Goal: Communication & Community: Answer question/provide support

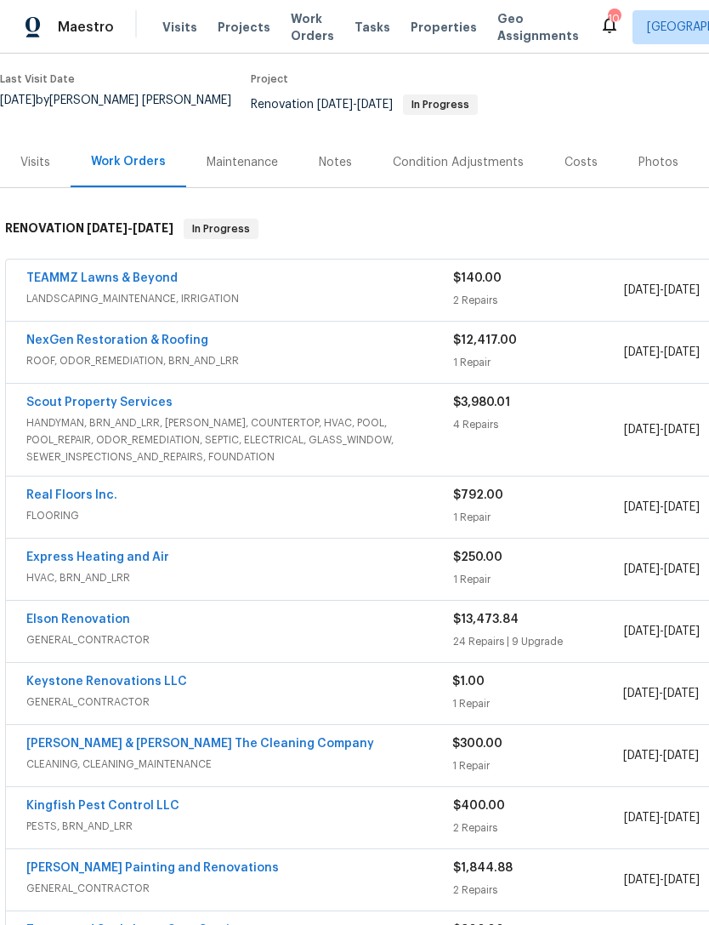
scroll to position [134, 0]
click at [271, 709] on span "GENERAL_CONTRACTOR" at bounding box center [239, 700] width 426 height 17
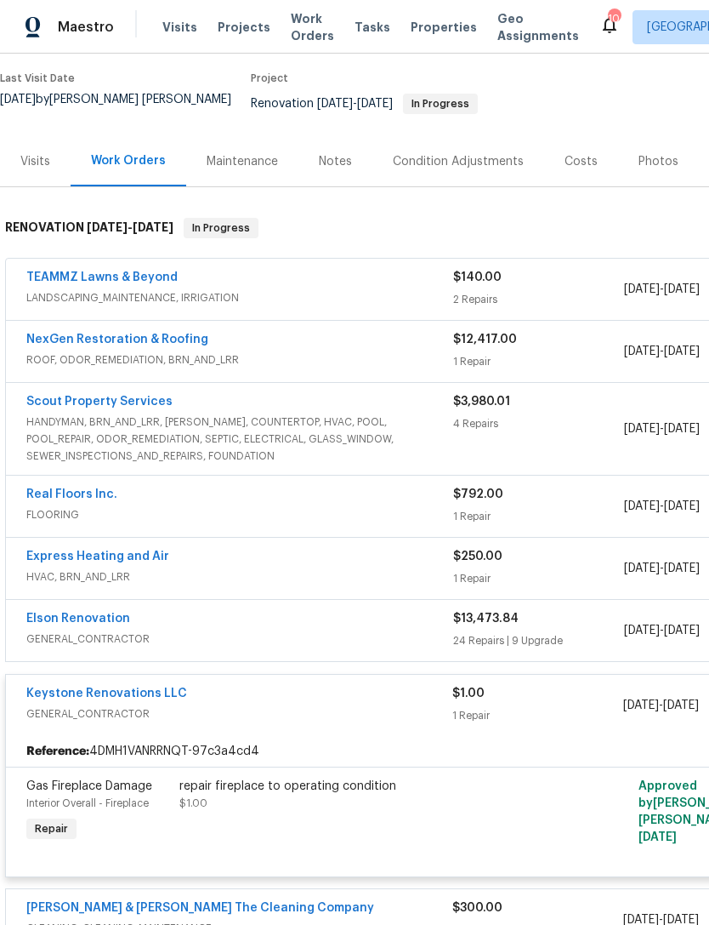
click at [343, 795] on div "repair fireplace to operating condition" at bounding box center [365, 786] width 373 height 17
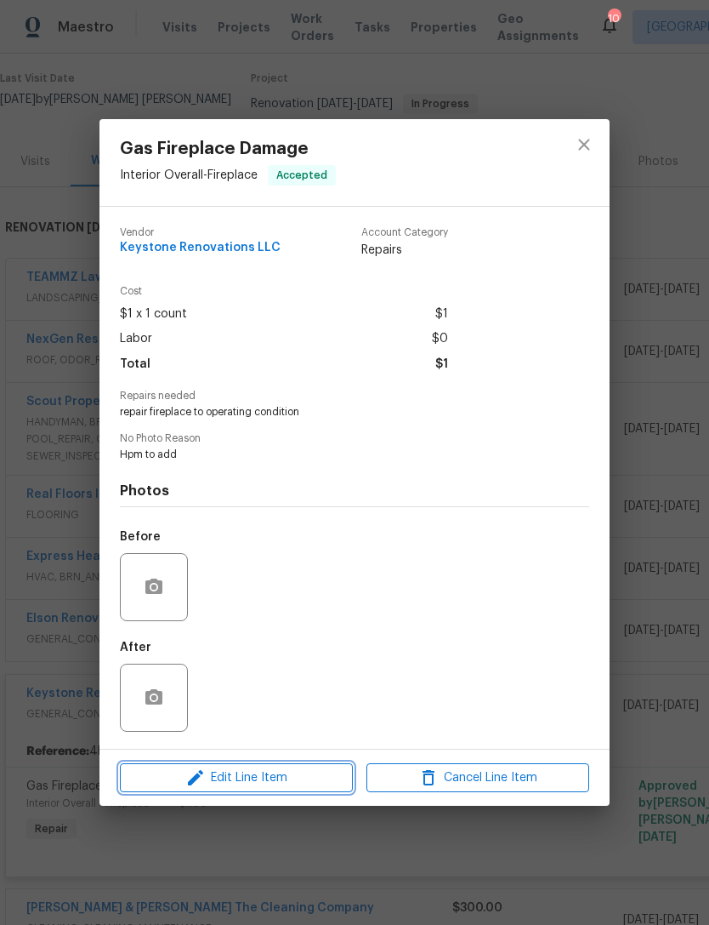
click at [290, 784] on span "Edit Line Item" at bounding box center [236, 777] width 223 height 21
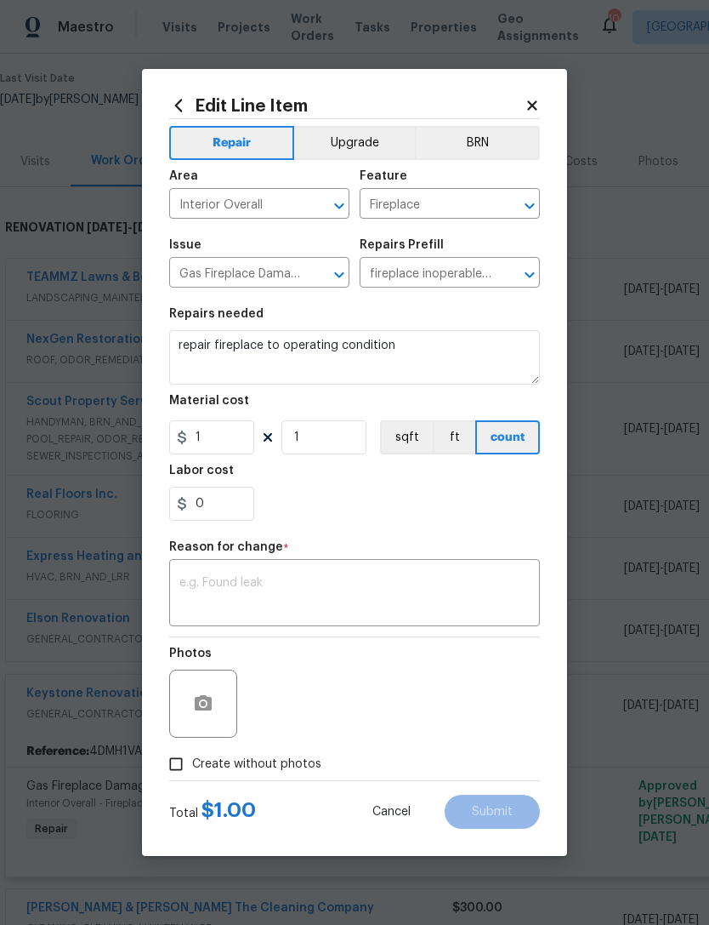
click at [306, 593] on textarea at bounding box center [354, 595] width 350 height 36
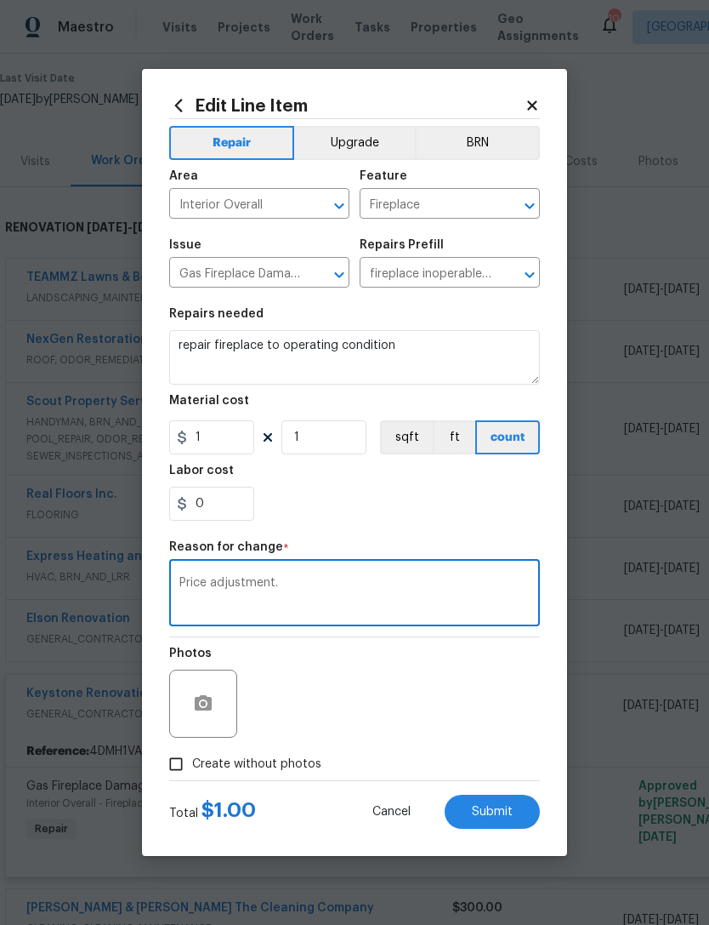
type textarea "Price adjustment."
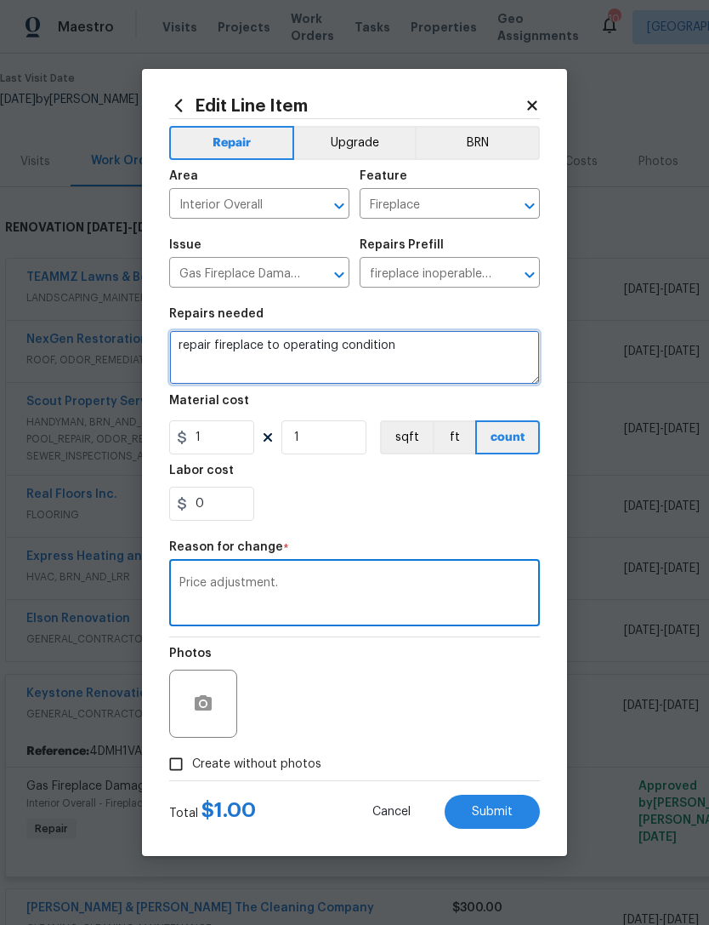
click at [421, 352] on textarea "repair fireplace to operating condition" at bounding box center [354, 357] width 371 height 54
click at [421, 351] on textarea "repair fireplace to operating condition" at bounding box center [354, 357] width 371 height 54
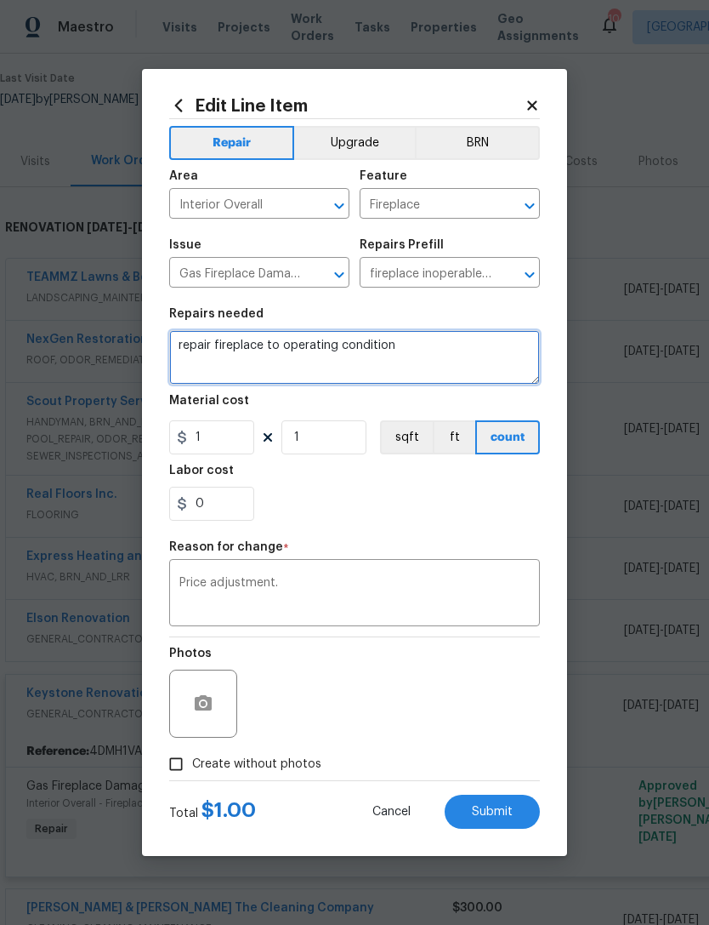
click at [434, 356] on textarea "repair fireplace to operating condition" at bounding box center [354, 357] width 371 height 54
click at [433, 356] on textarea "repair fireplace to operating condition" at bounding box center [354, 357] width 371 height 54
click at [438, 364] on textarea "repair fireplace to operating condition" at bounding box center [354, 357] width 371 height 54
type textarea "repair fireplace to operating condition."
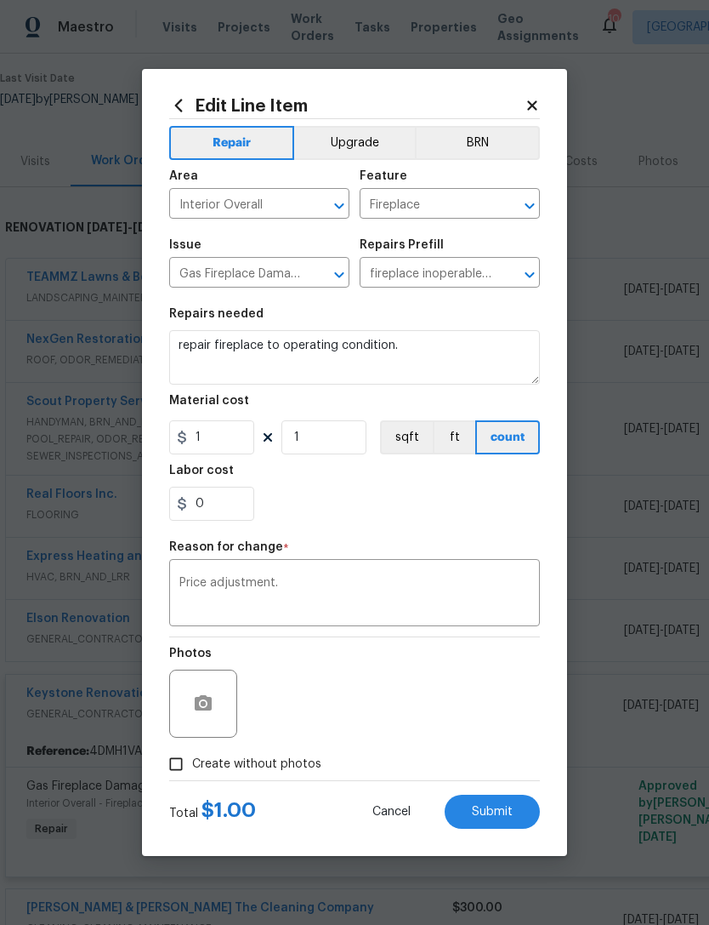
click at [335, 596] on textarea "Price adjustment." at bounding box center [354, 595] width 350 height 36
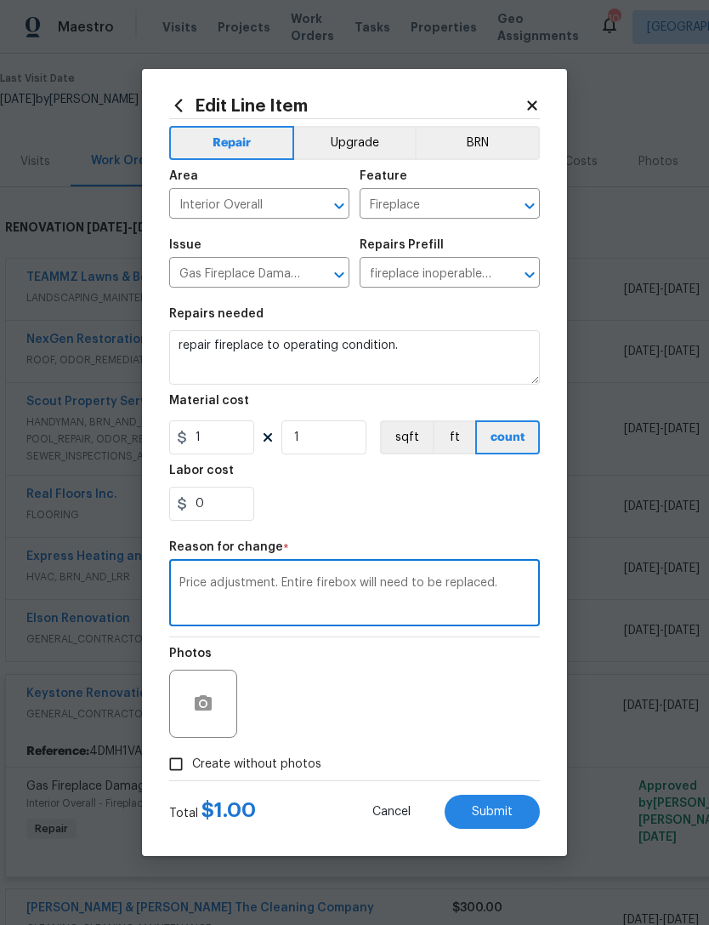
type textarea "Price adjustment. Entire firebox will need to be replaced."
click at [231, 447] on input "1" at bounding box center [211, 437] width 85 height 34
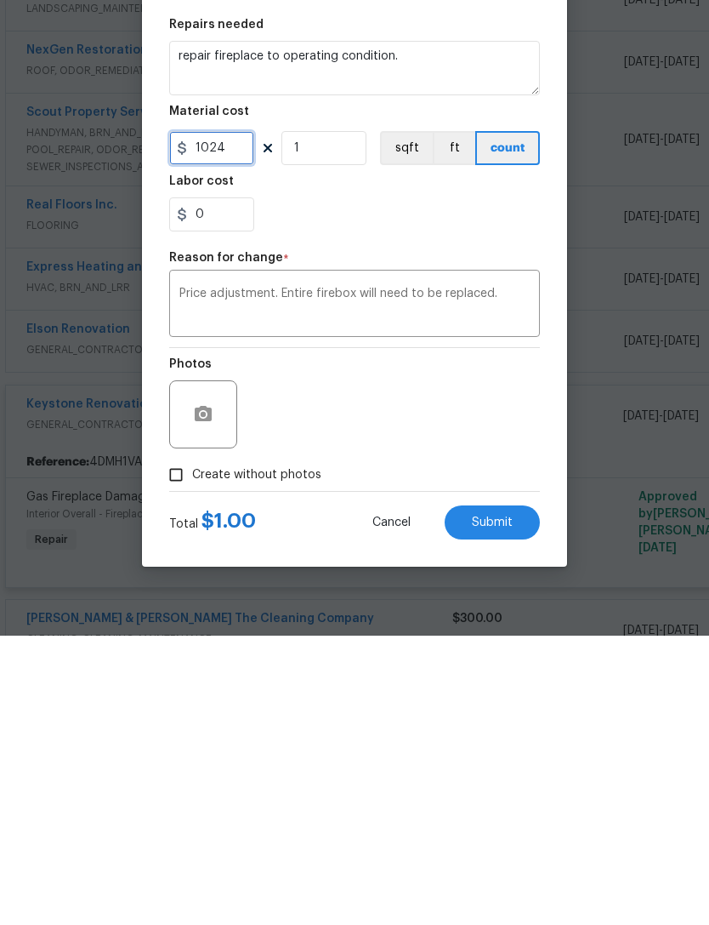
scroll to position [54, 0]
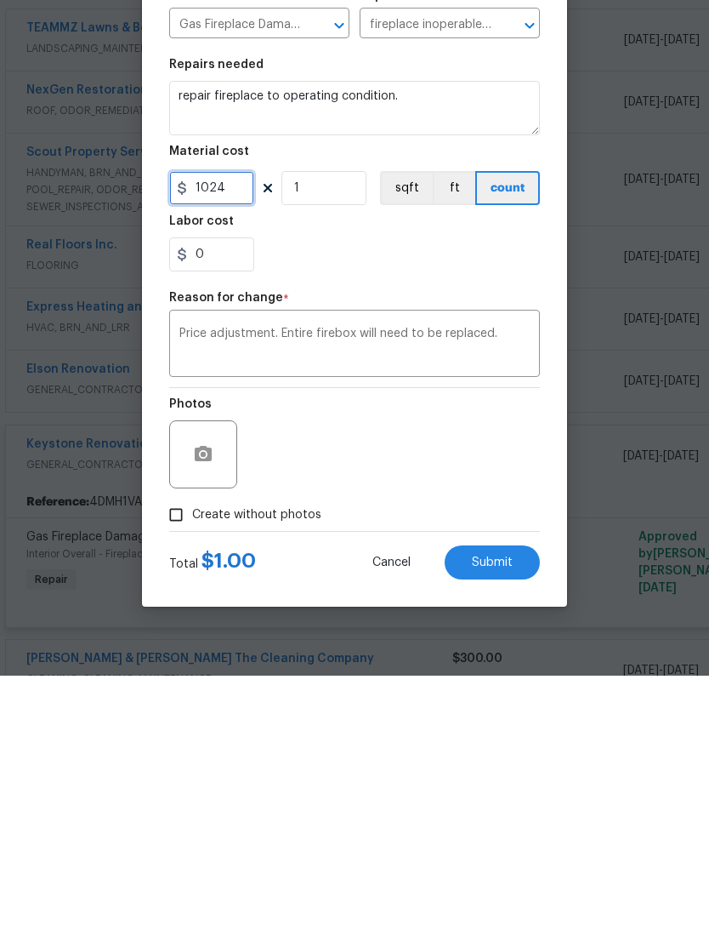
type input "1024"
click at [306, 755] on span "Create without photos" at bounding box center [256, 764] width 129 height 18
click at [192, 748] on input "Create without photos" at bounding box center [176, 764] width 32 height 32
checkbox input "true"
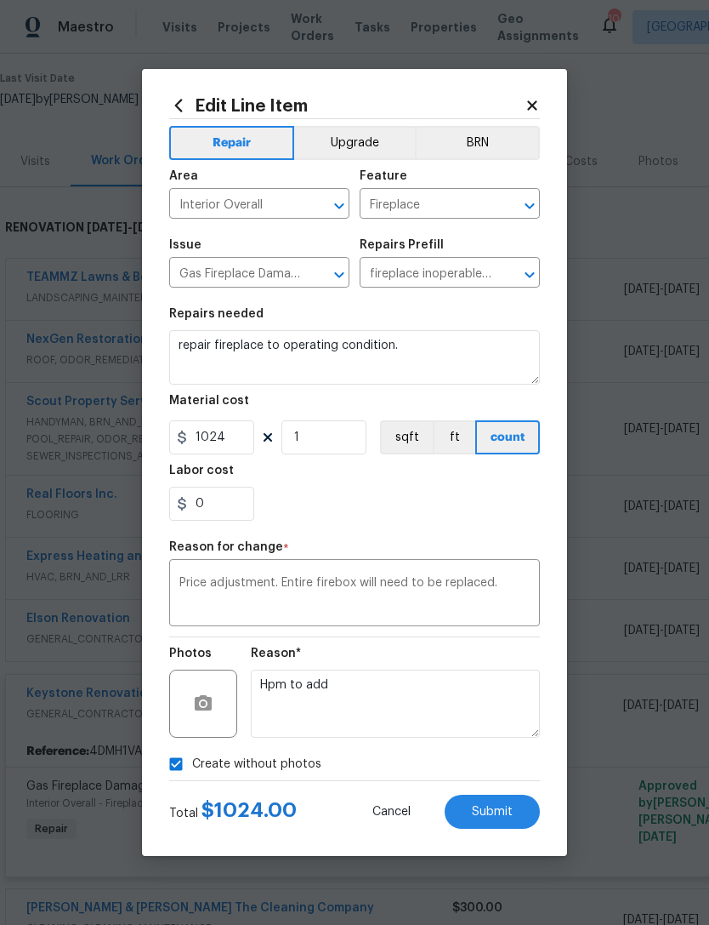
click at [496, 810] on span "Submit" at bounding box center [492, 812] width 41 height 13
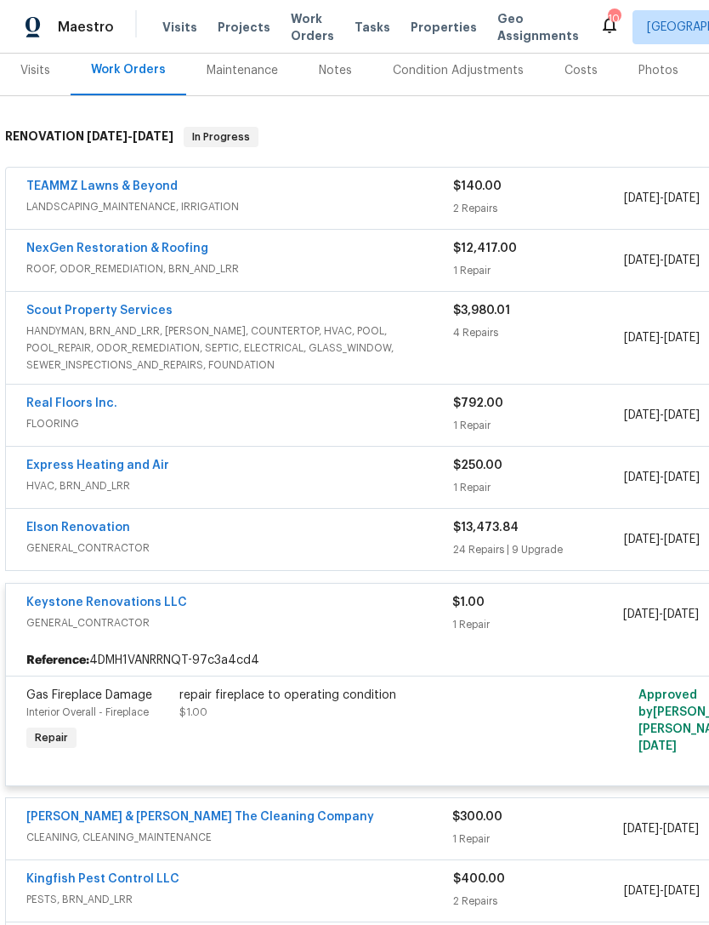
scroll to position [224, 0]
click at [362, 687] on div "repair fireplace to operating condition $1.00" at bounding box center [365, 704] width 373 height 34
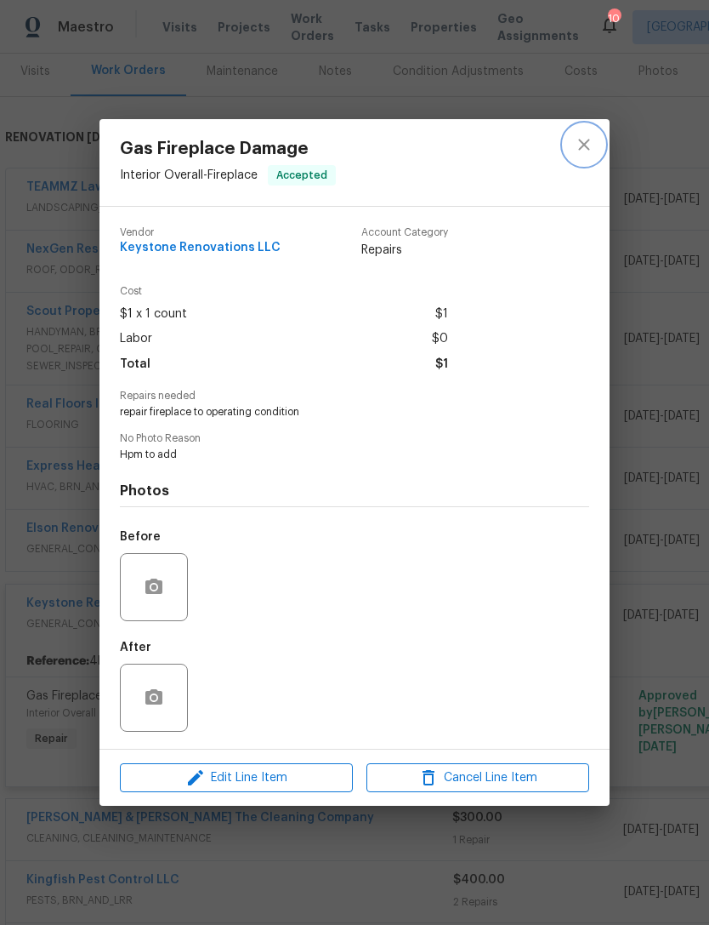
click at [579, 140] on icon "close" at bounding box center [584, 144] width 20 height 20
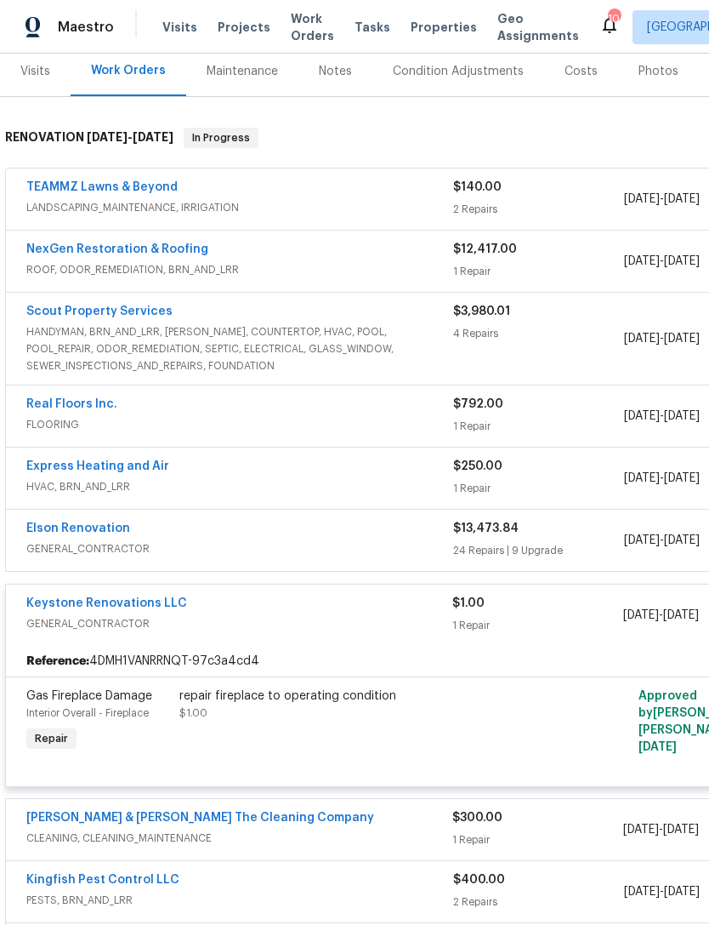
click at [68, 597] on link "Keystone Renovations LLC" at bounding box center [106, 603] width 161 height 12
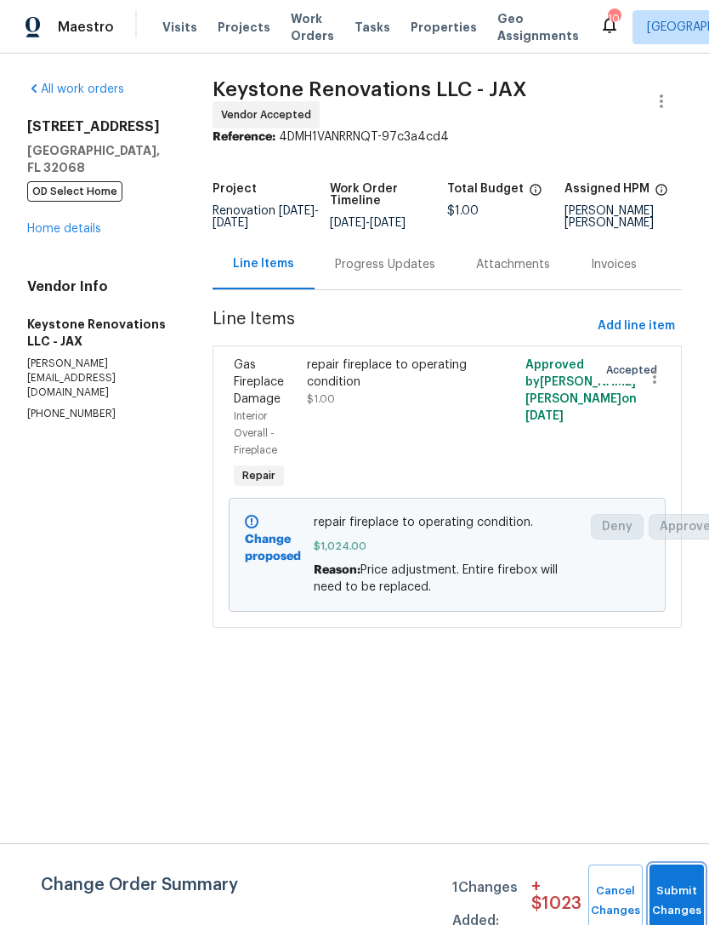
click at [677, 900] on span "Submit Changes" at bounding box center [676, 900] width 37 height 39
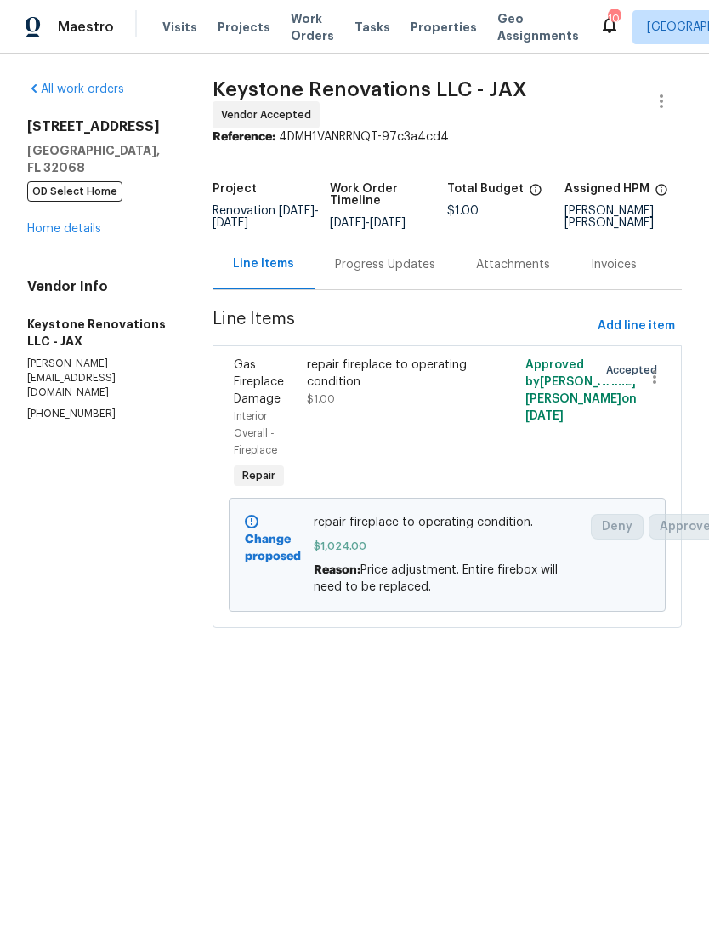
click at [37, 225] on link "Home details" at bounding box center [64, 229] width 74 height 12
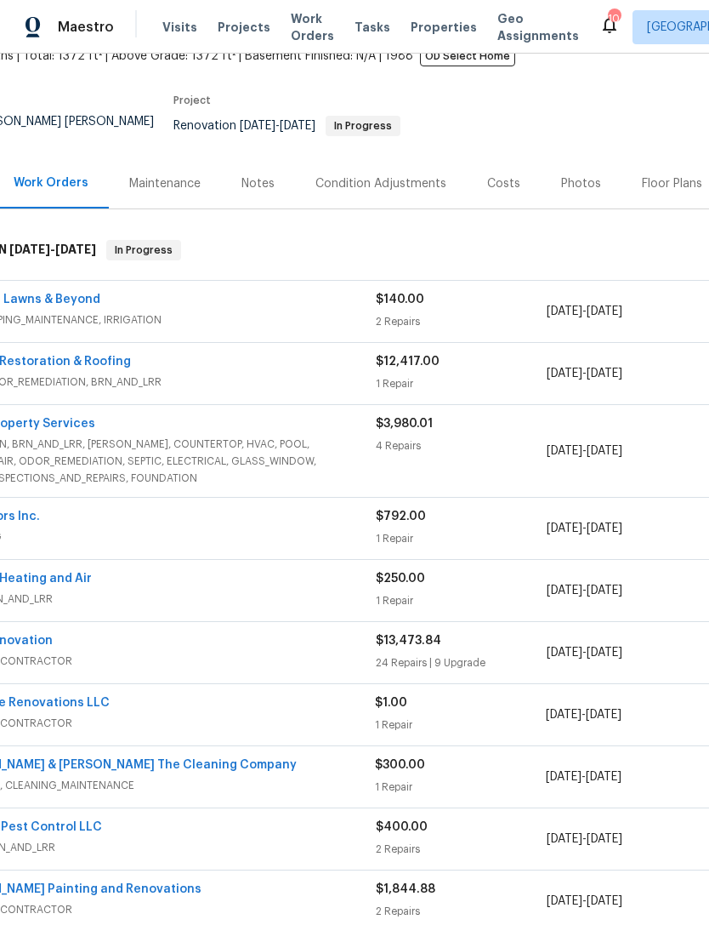
scroll to position [117, 77]
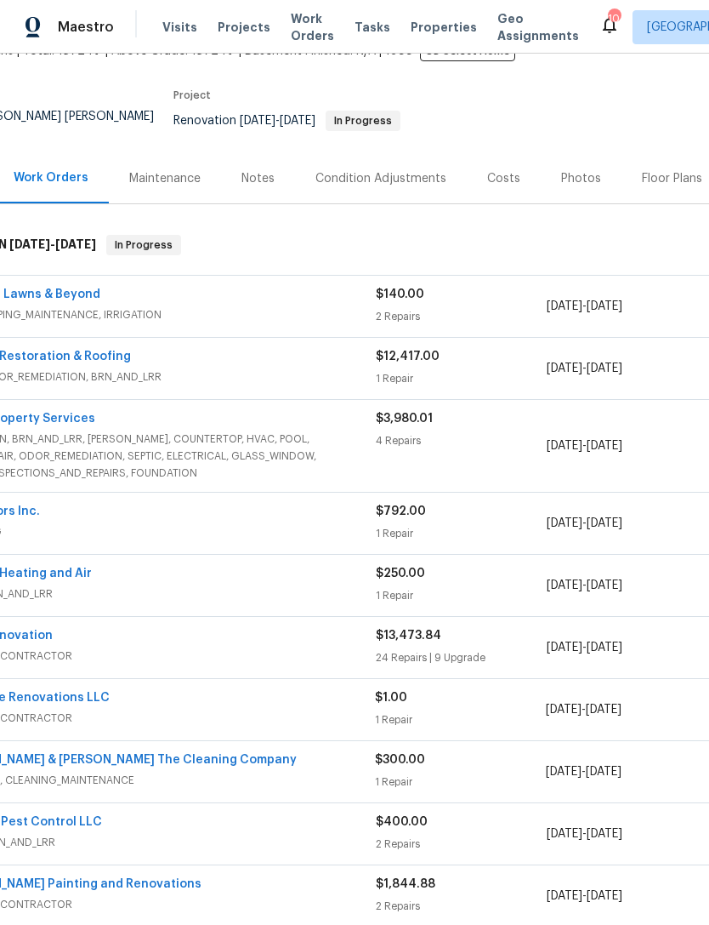
click at [303, 709] on div "Keystone Renovations LLC" at bounding box center [162, 699] width 426 height 20
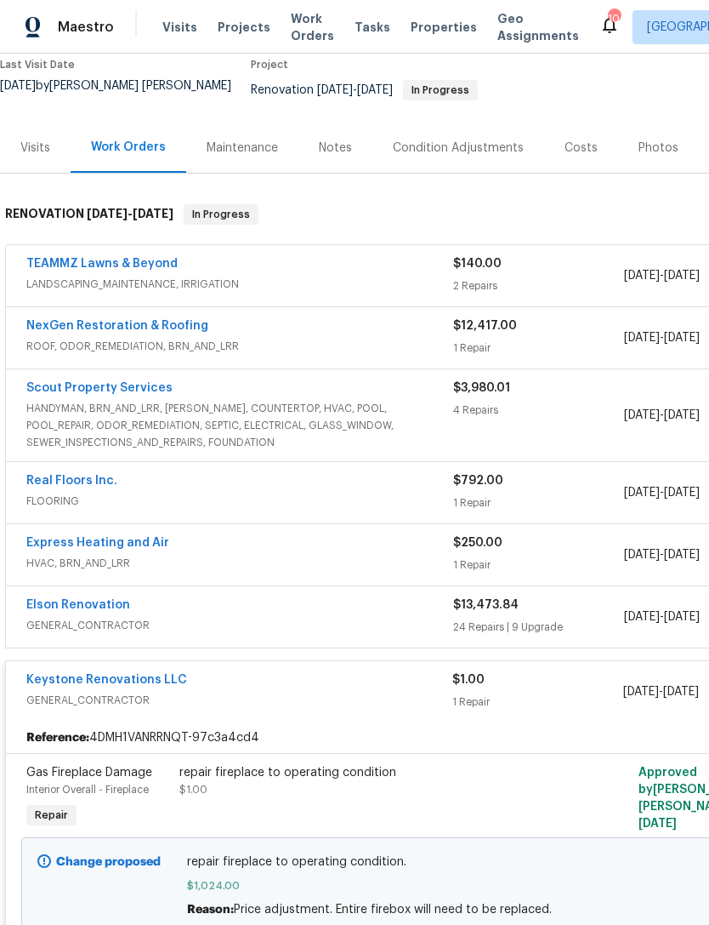
scroll to position [140, 0]
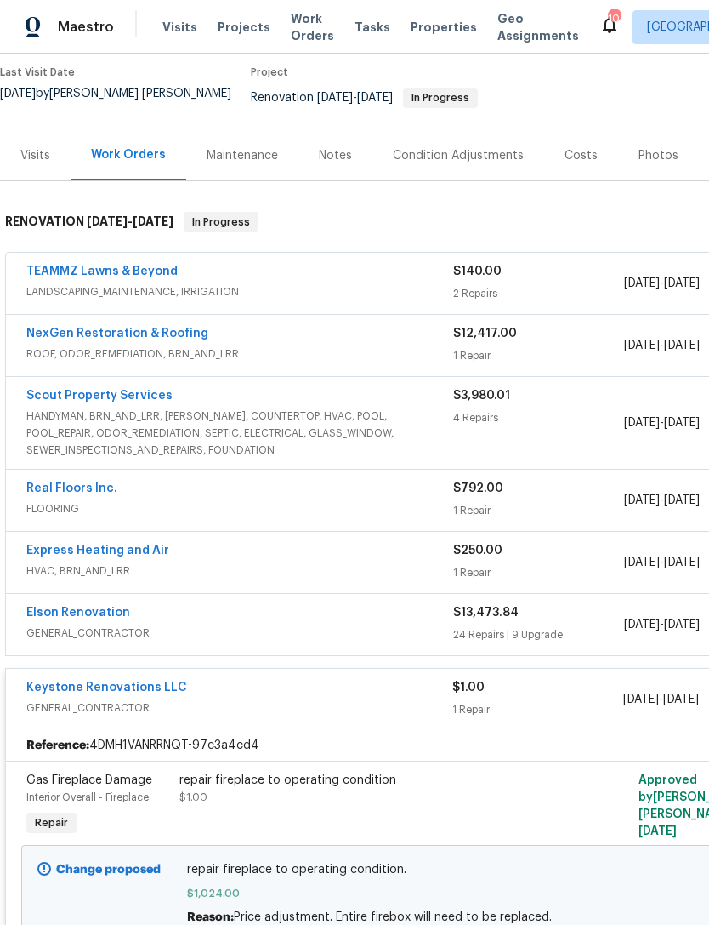
click at [316, 711] on span "GENERAL_CONTRACTOR" at bounding box center [239, 707] width 426 height 17
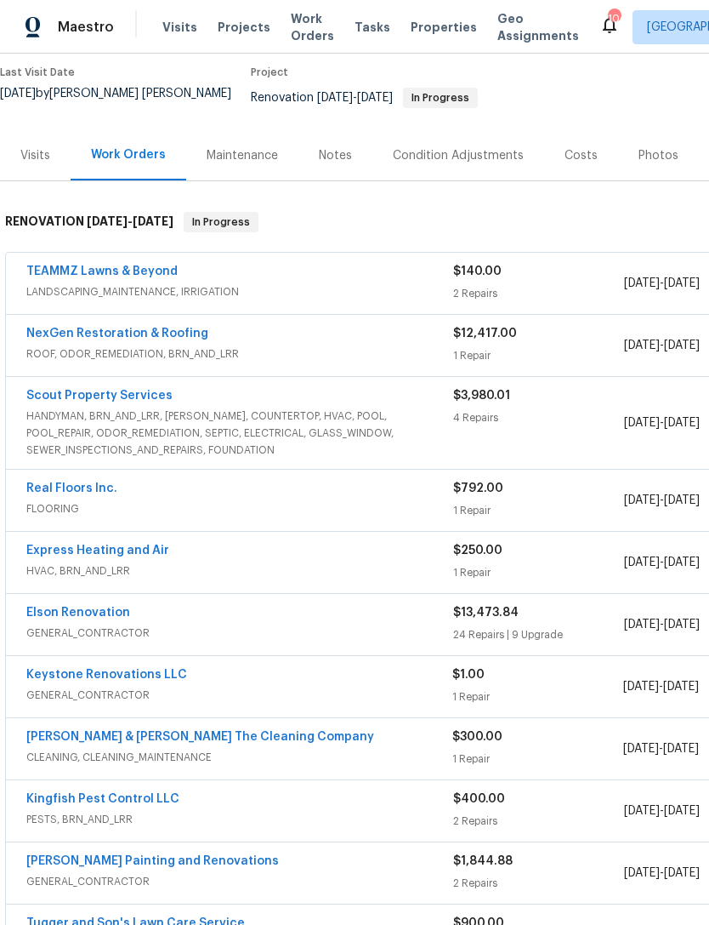
click at [147, 400] on link "Scout Property Services" at bounding box center [99, 396] width 146 height 12
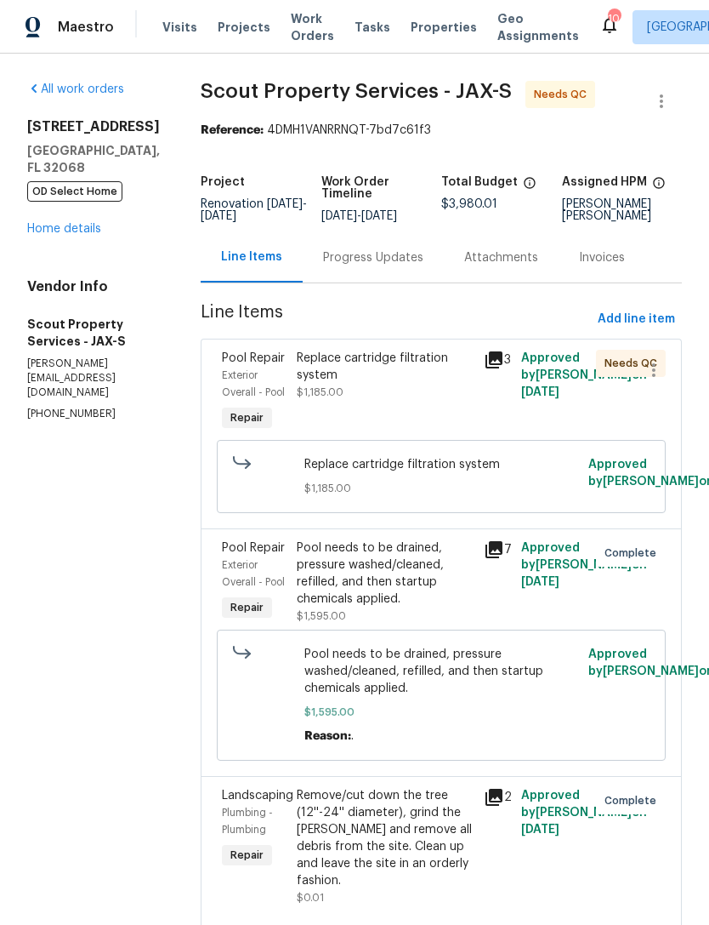
click at [339, 265] on div "Progress Updates" at bounding box center [373, 257] width 141 height 50
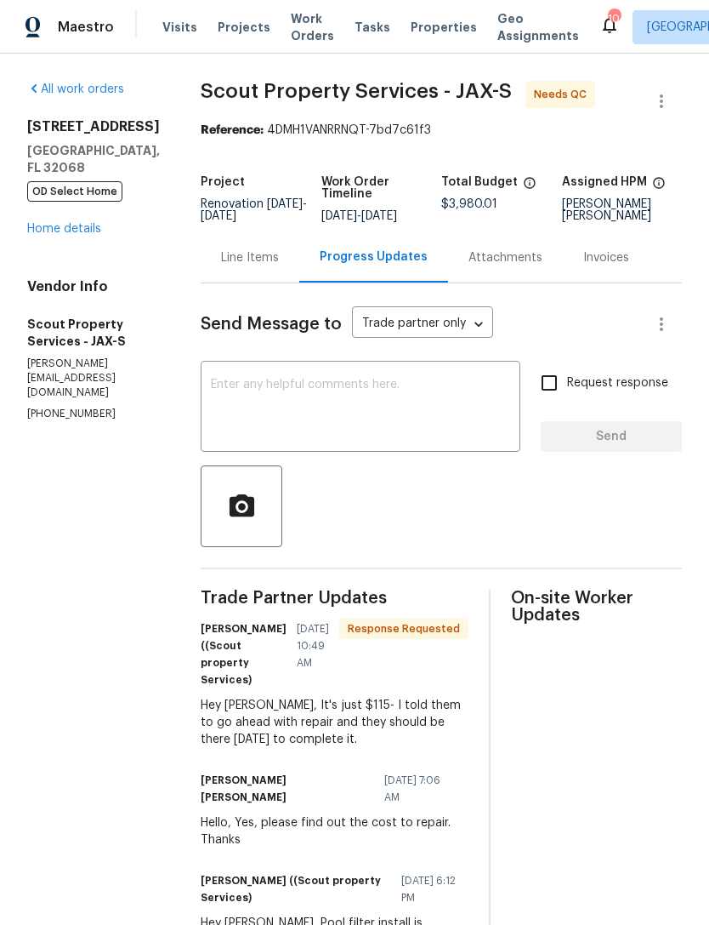
click at [221, 266] on div "Line Items" at bounding box center [250, 257] width 58 height 17
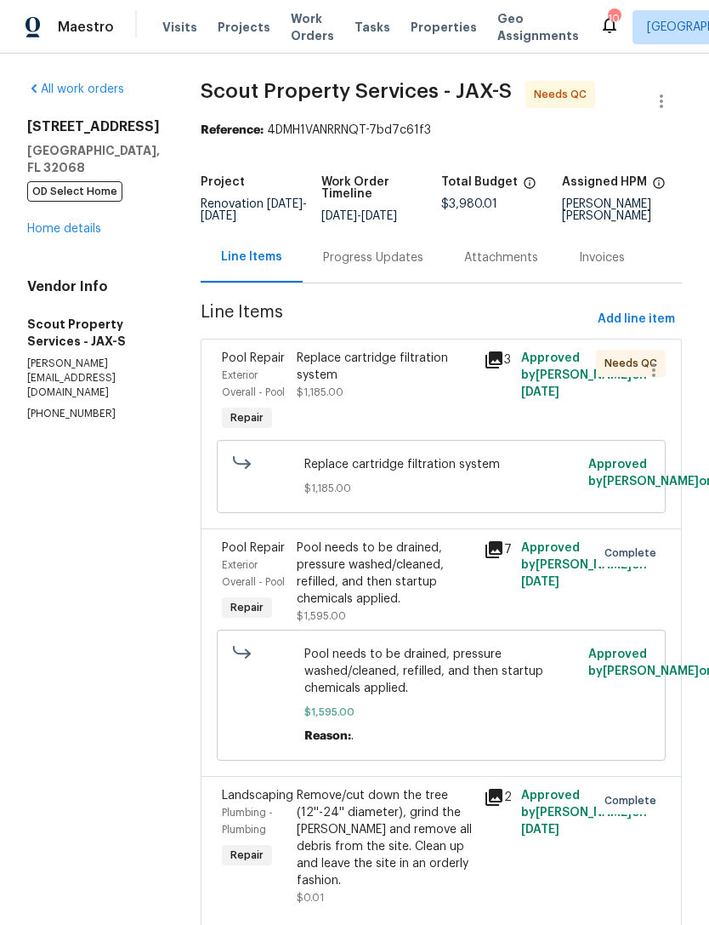
click at [382, 473] on span "Replace cartridge filtration system" at bounding box center [442, 464] width 275 height 17
click at [408, 494] on div "Replace cartridge filtration system $1,185.00" at bounding box center [442, 476] width 275 height 41
click at [382, 386] on div "Replace cartridge filtration system $1,185.00" at bounding box center [385, 375] width 177 height 51
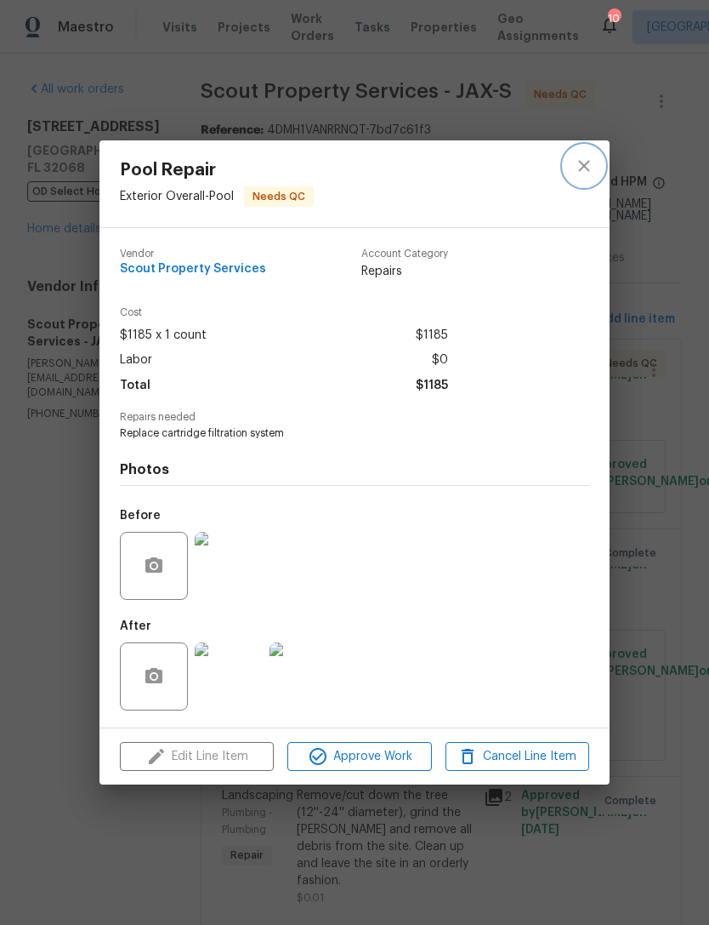
click at [580, 174] on button "close" at bounding box center [584, 165] width 41 height 41
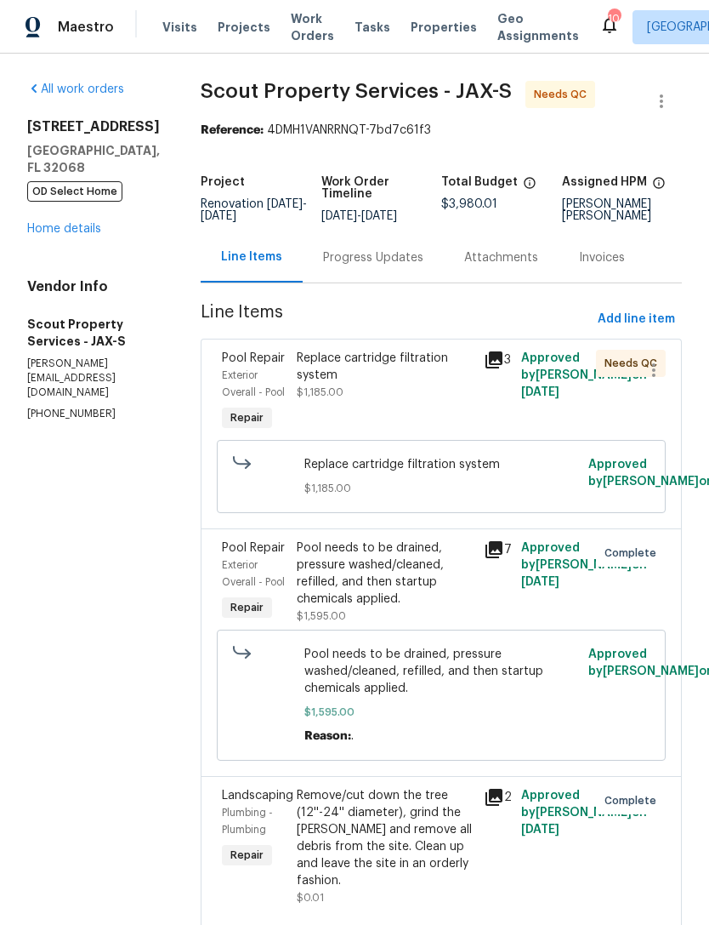
click at [328, 266] on div "Progress Updates" at bounding box center [373, 257] width 100 height 17
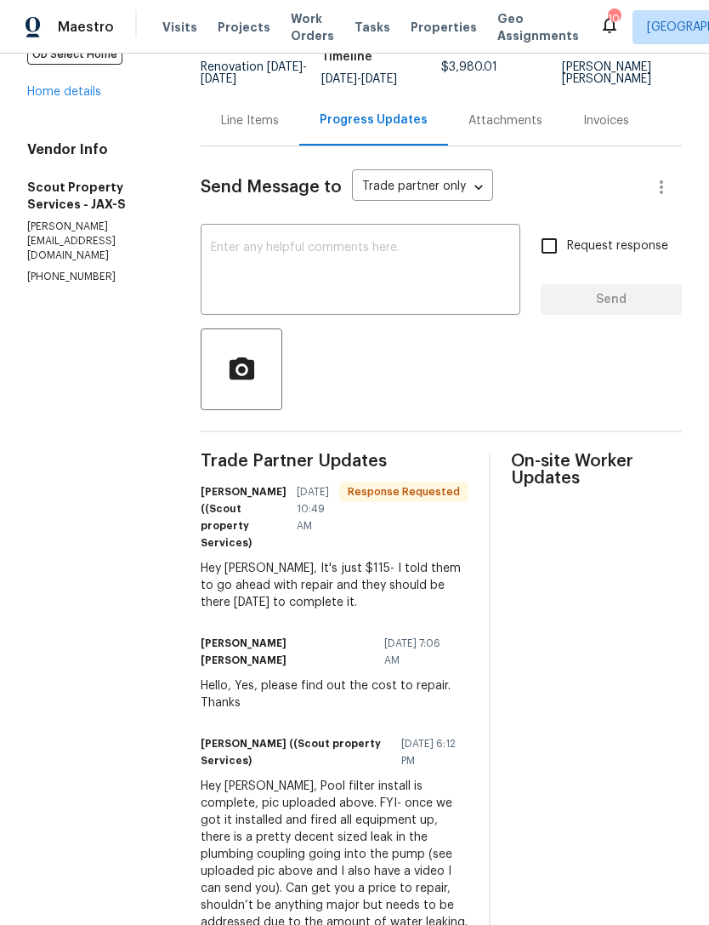
scroll to position [116, 0]
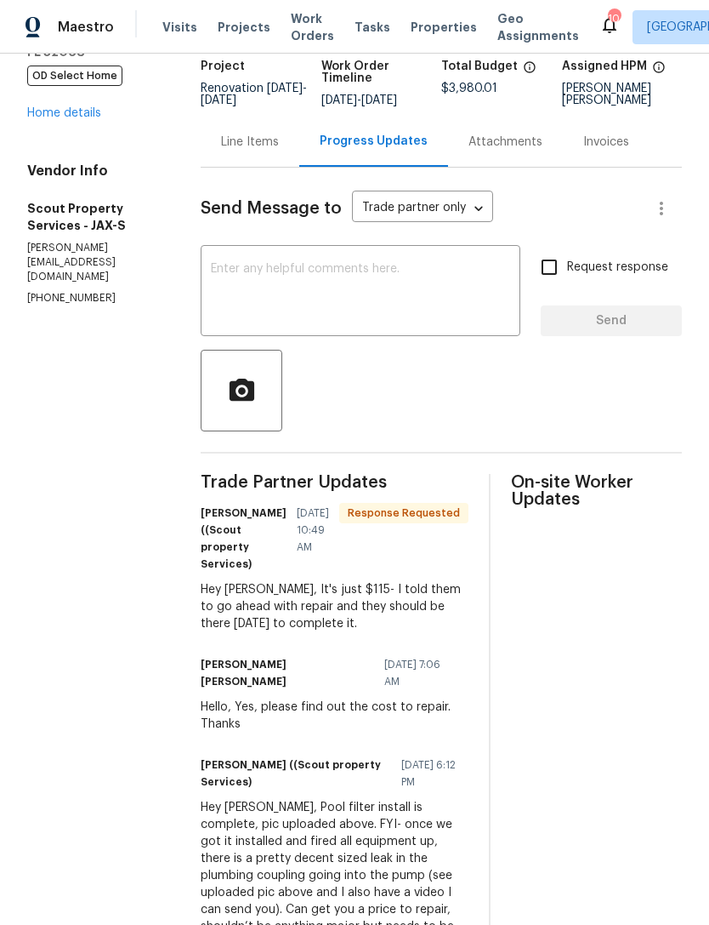
click at [221, 151] on div "Line Items" at bounding box center [250, 142] width 58 height 17
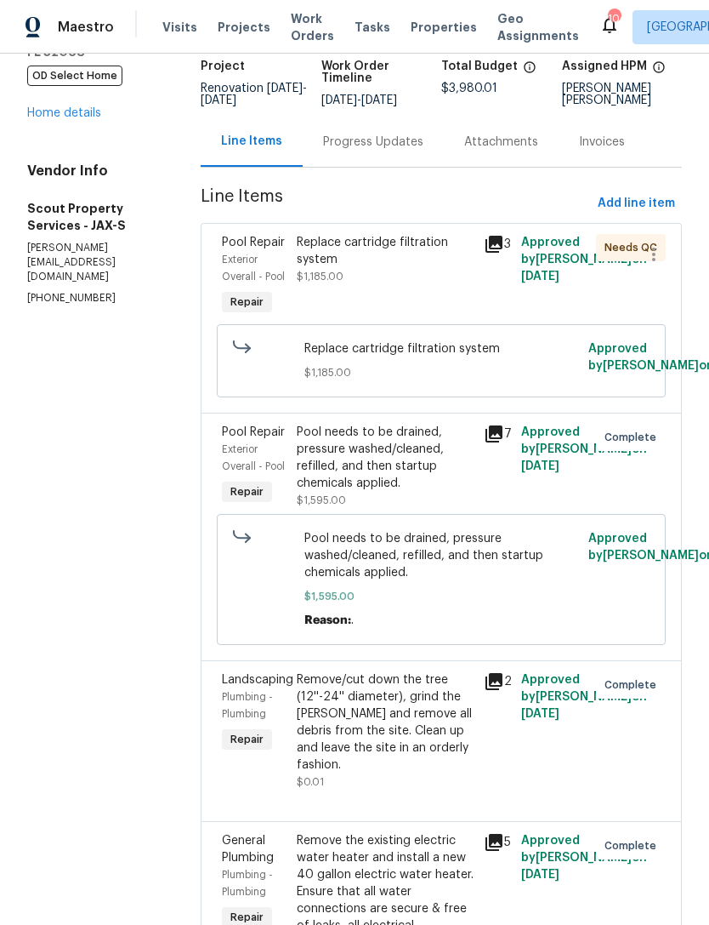
click at [51, 119] on link "Home details" at bounding box center [64, 113] width 74 height 12
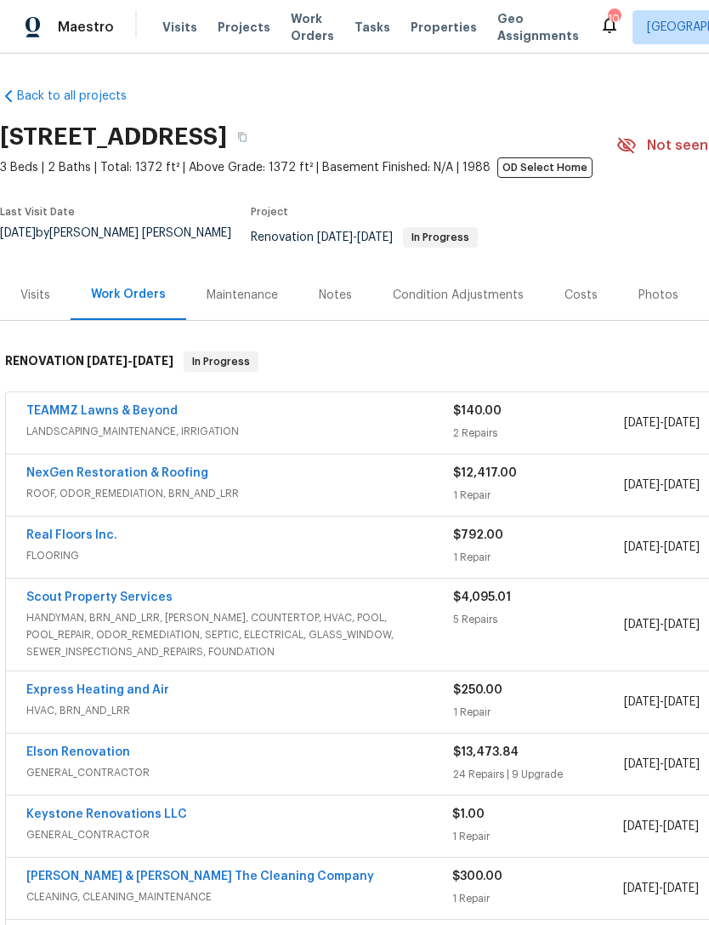
click at [111, 587] on div "Scout Property Services HANDYMAN, BRN_AND_LRR, [PERSON_NAME], COUNTERTOP, HVAC,…" at bounding box center [480, 624] width 949 height 92
click at [144, 625] on span "HANDYMAN, BRN_AND_LRR, [PERSON_NAME], COUNTERTOP, HVAC, POOL, POOL_REPAIR, ODOR…" at bounding box center [239, 634] width 427 height 51
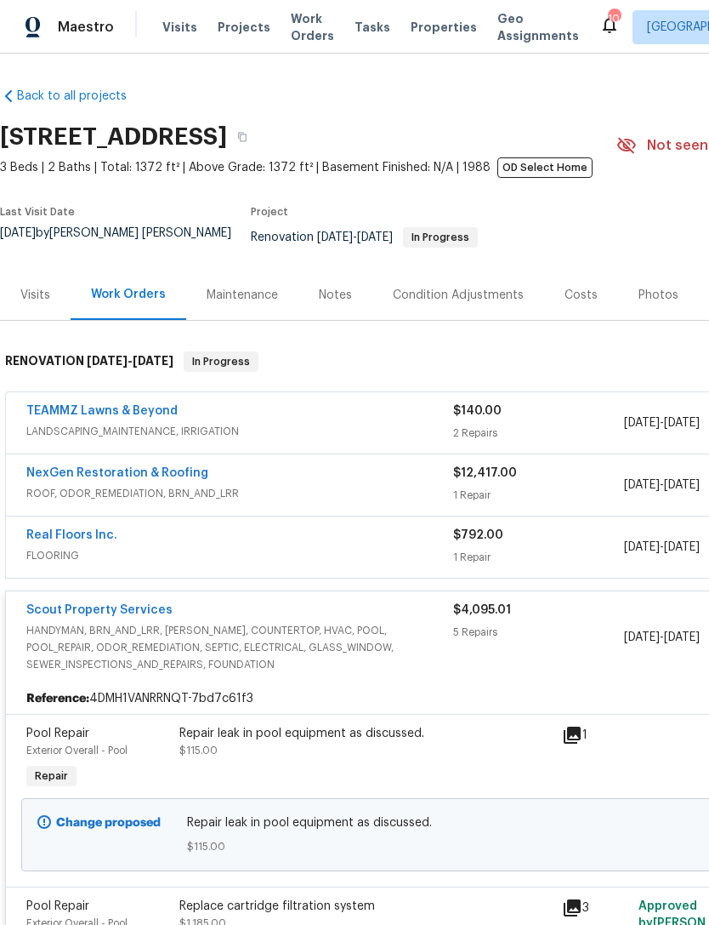
click at [137, 611] on link "Scout Property Services" at bounding box center [99, 610] width 146 height 12
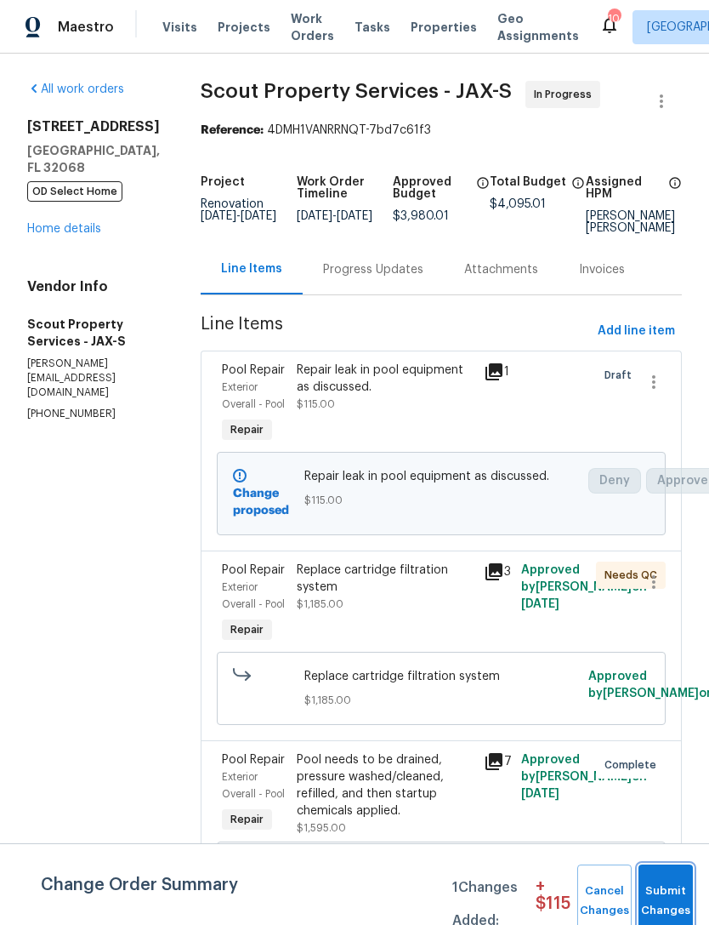
click at [675, 891] on span "Submit Changes" at bounding box center [665, 900] width 37 height 39
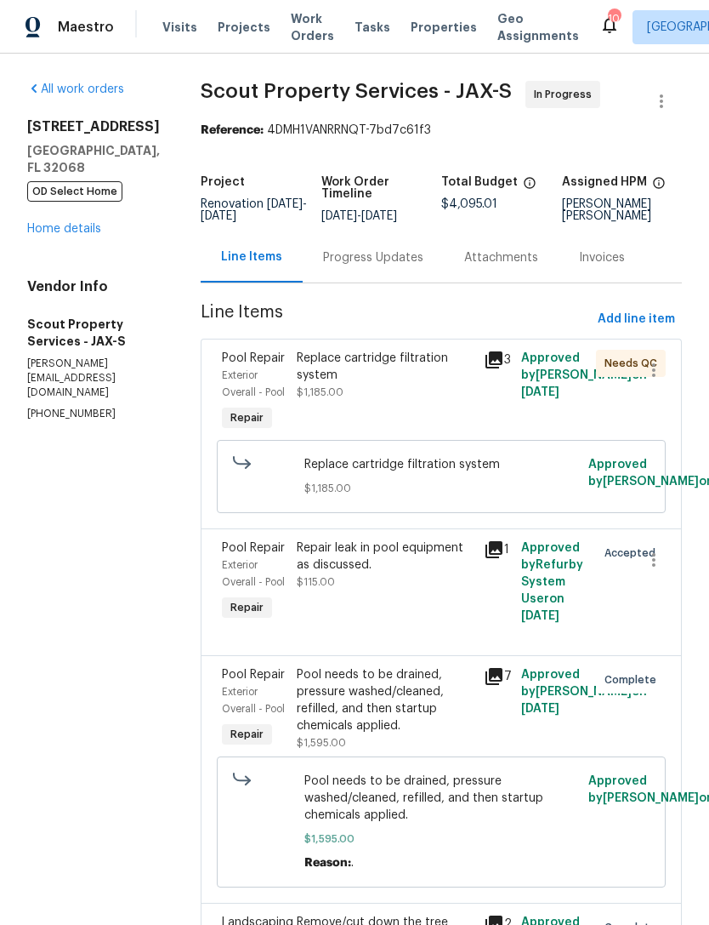
click at [28, 235] on link "Home details" at bounding box center [64, 229] width 74 height 12
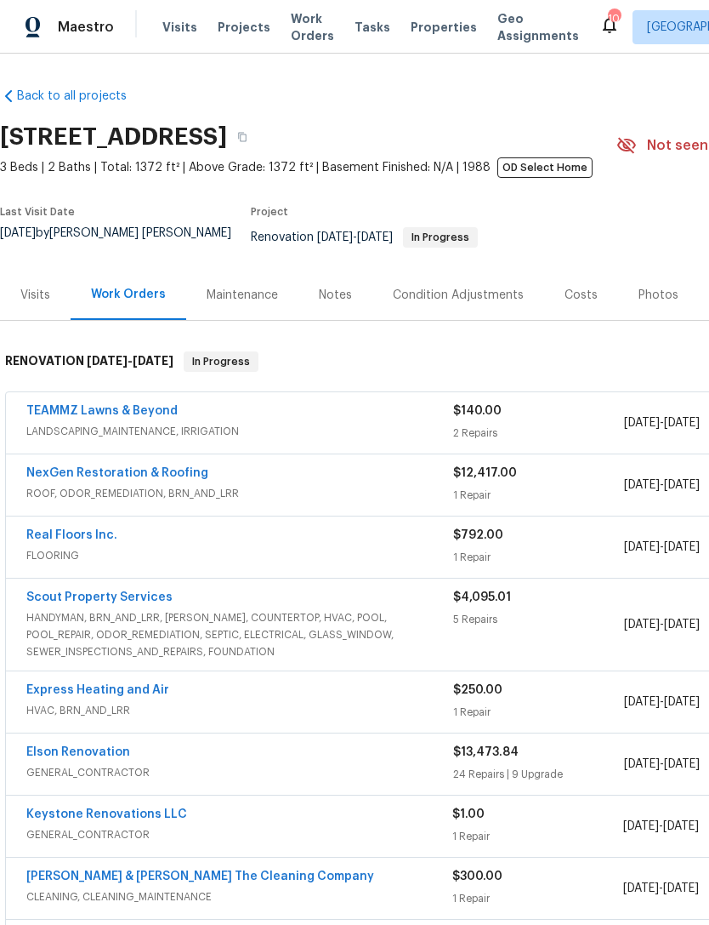
click at [154, 717] on span "HVAC, BRN_AND_LRR" at bounding box center [239, 710] width 427 height 17
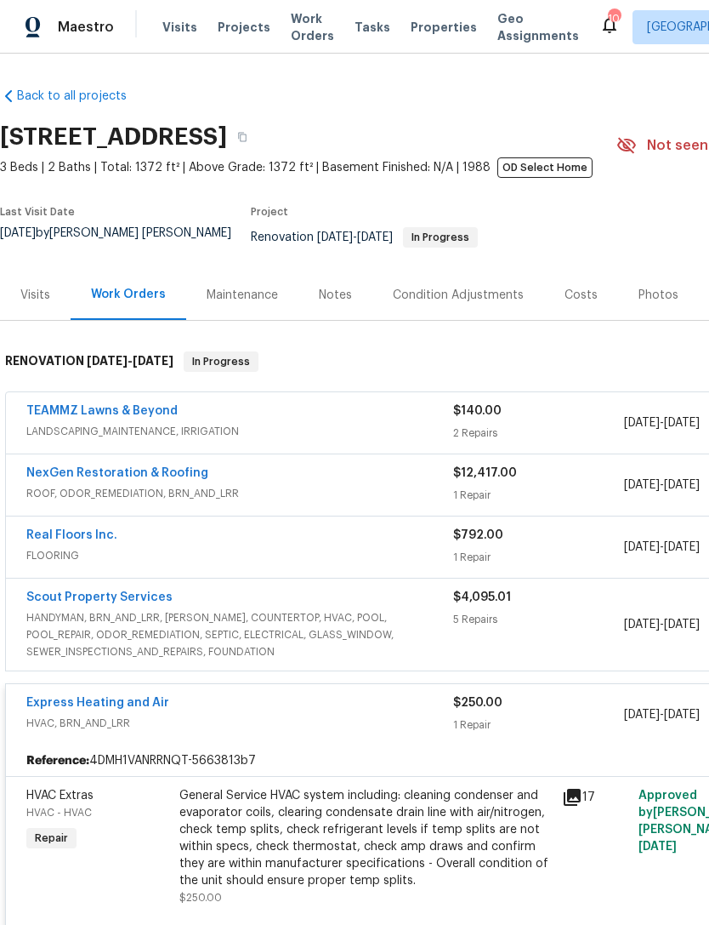
click at [130, 709] on link "Express Heating and Air" at bounding box center [97, 703] width 143 height 12
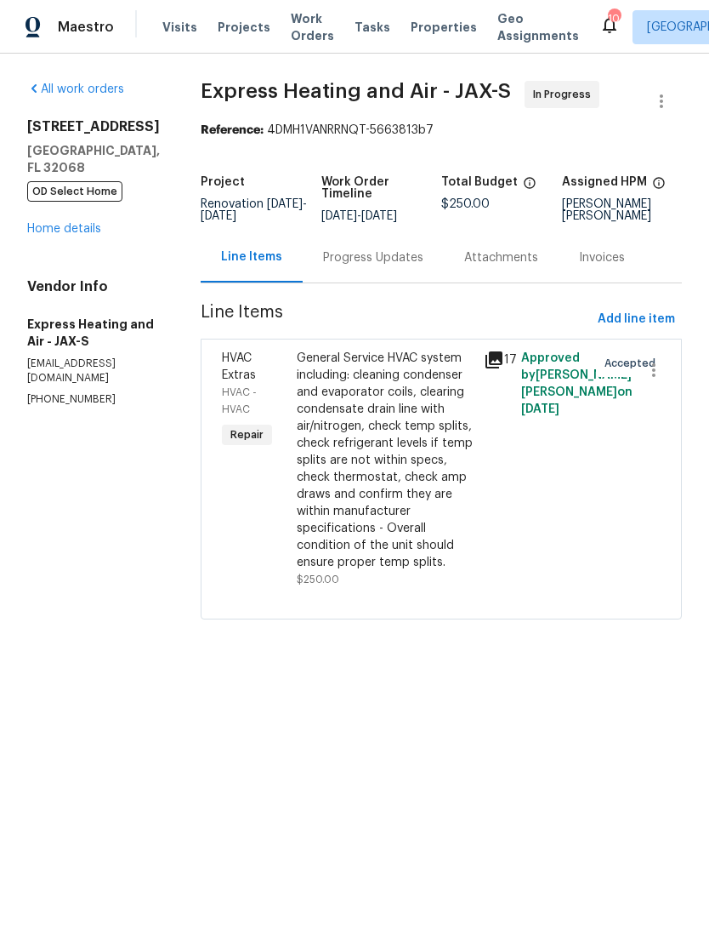
click at [399, 266] on div "Progress Updates" at bounding box center [373, 257] width 100 height 17
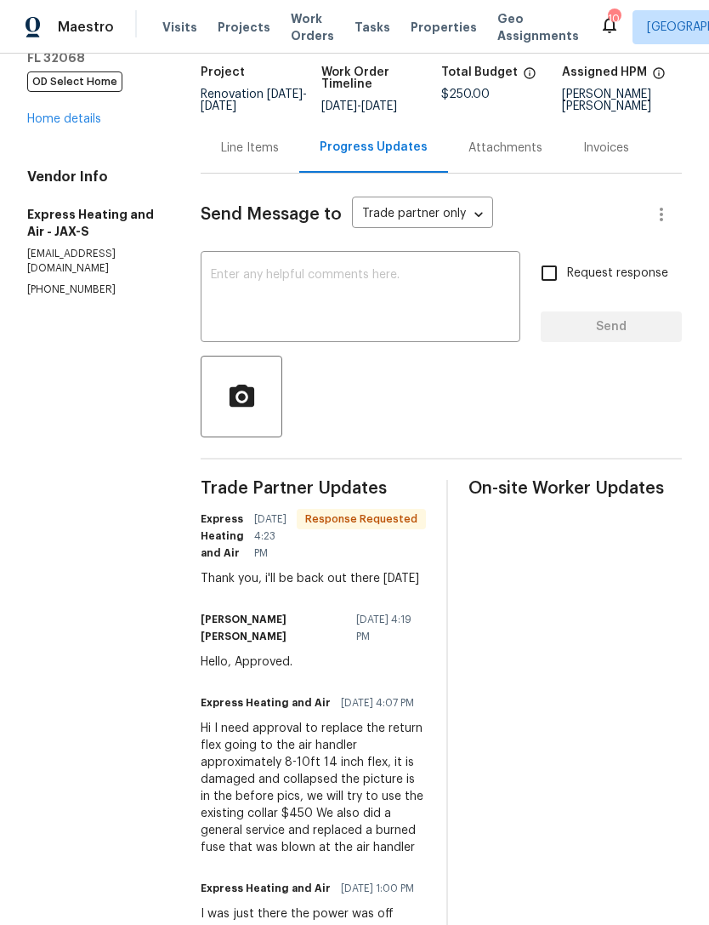
scroll to position [26, 0]
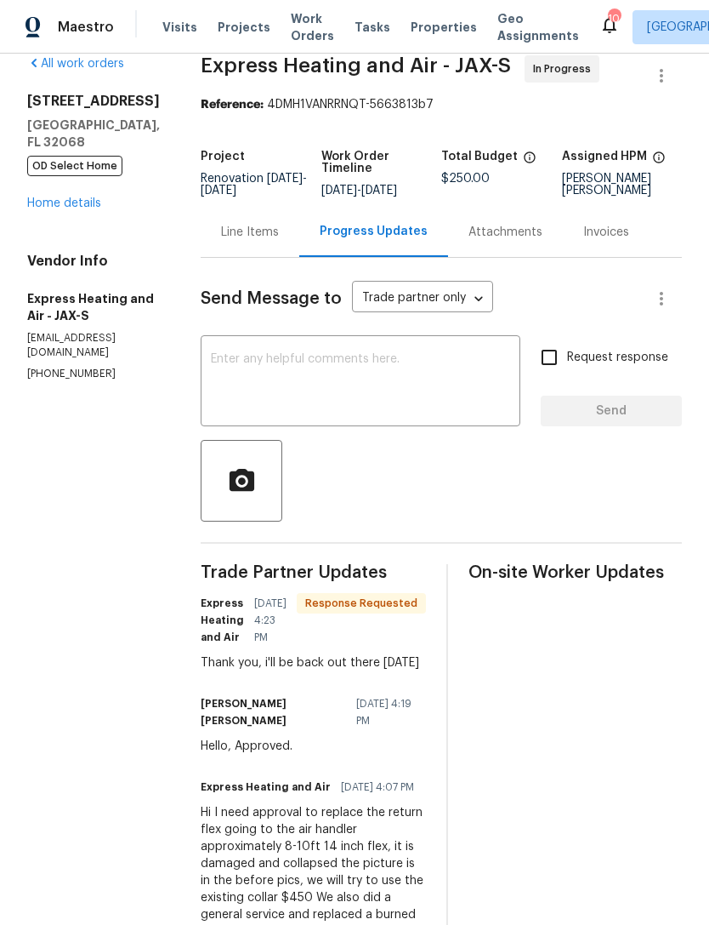
click at [362, 394] on textarea at bounding box center [360, 383] width 299 height 60
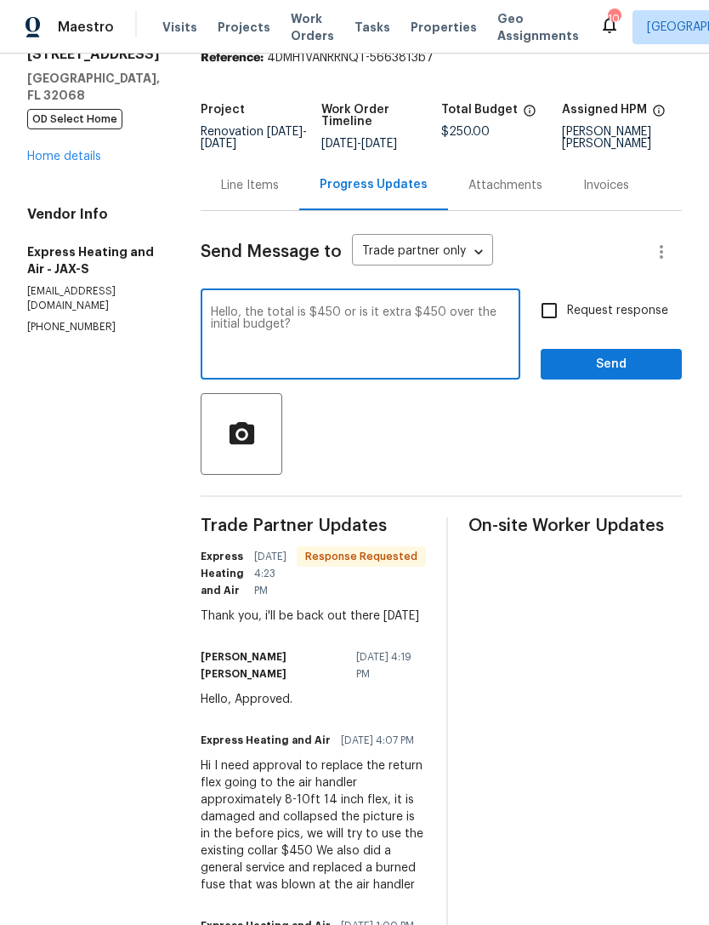
scroll to position [71, 0]
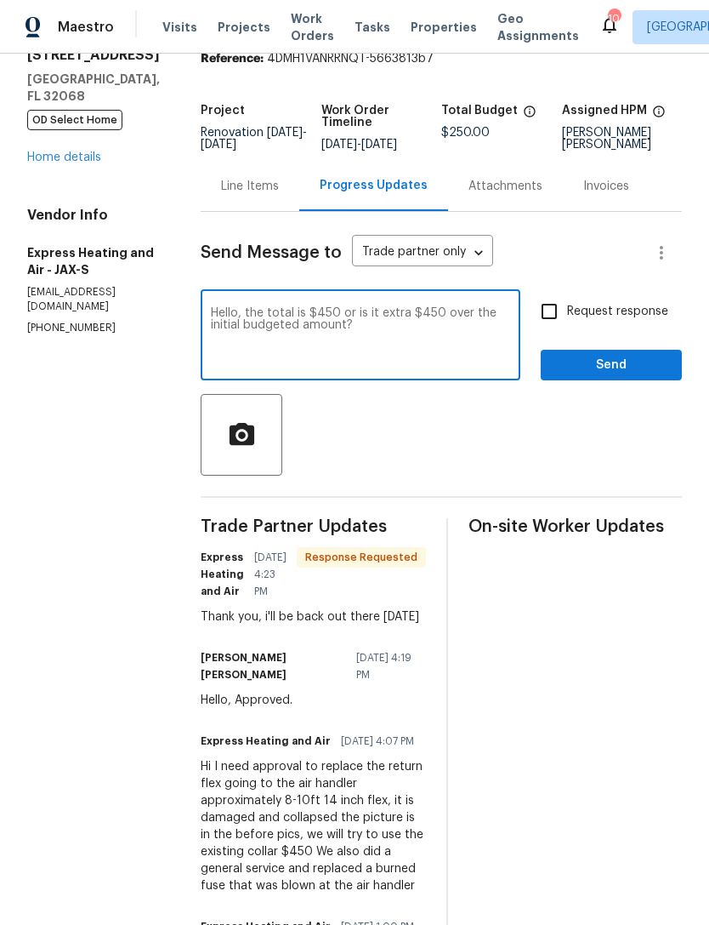
type textarea "Hello, the total is $450 or is it extra $450 over the initial budgeted amount?"
click at [555, 329] on input "Request response" at bounding box center [550, 311] width 36 height 36
checkbox input "true"
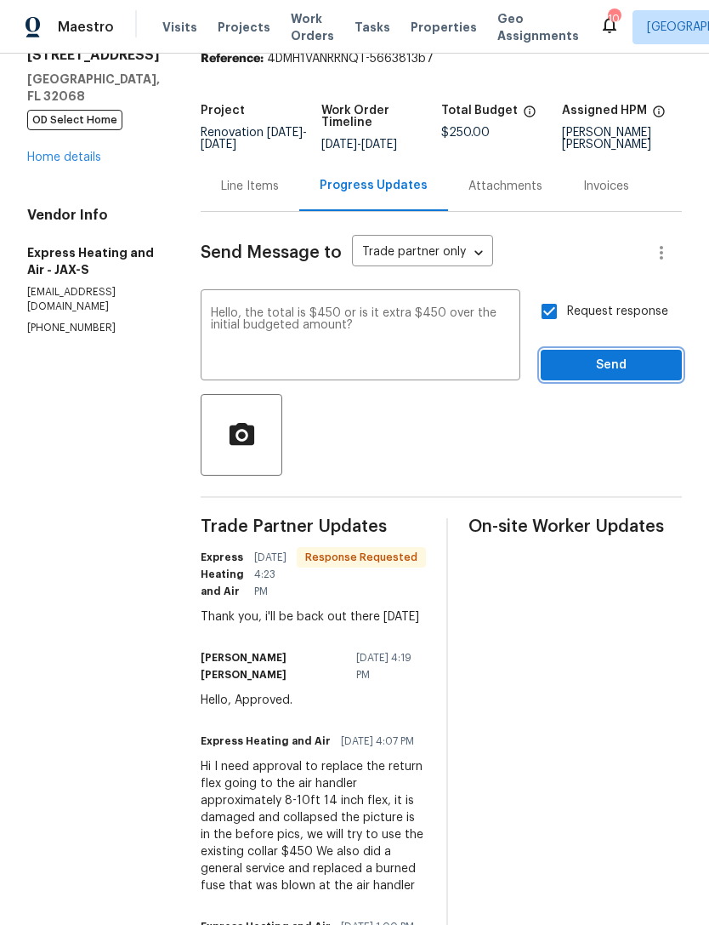
click at [590, 381] on button "Send" at bounding box center [611, 365] width 141 height 31
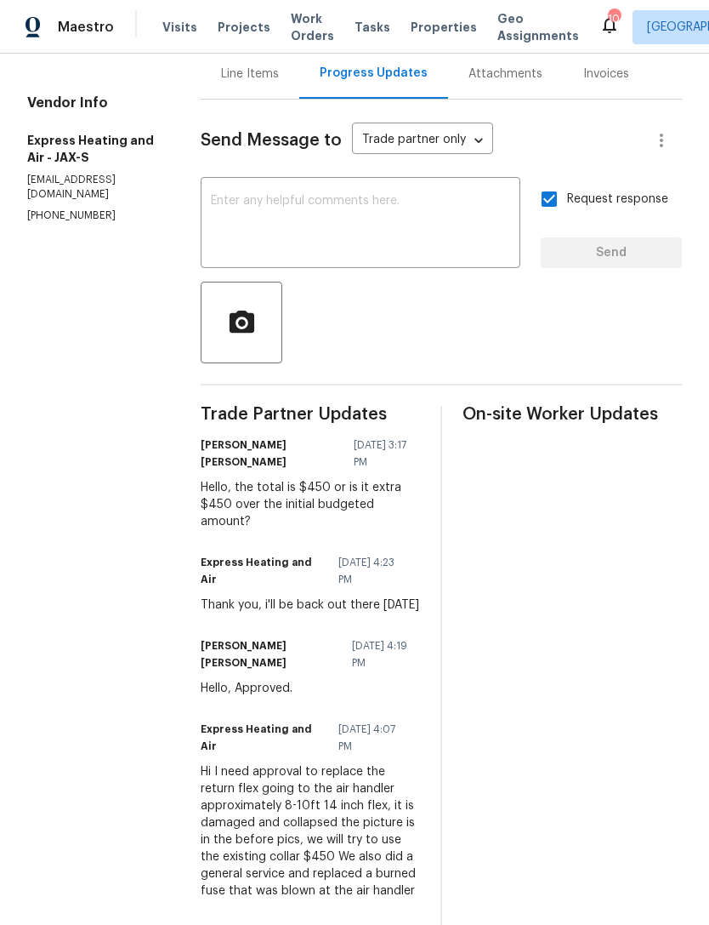
scroll to position [185, 0]
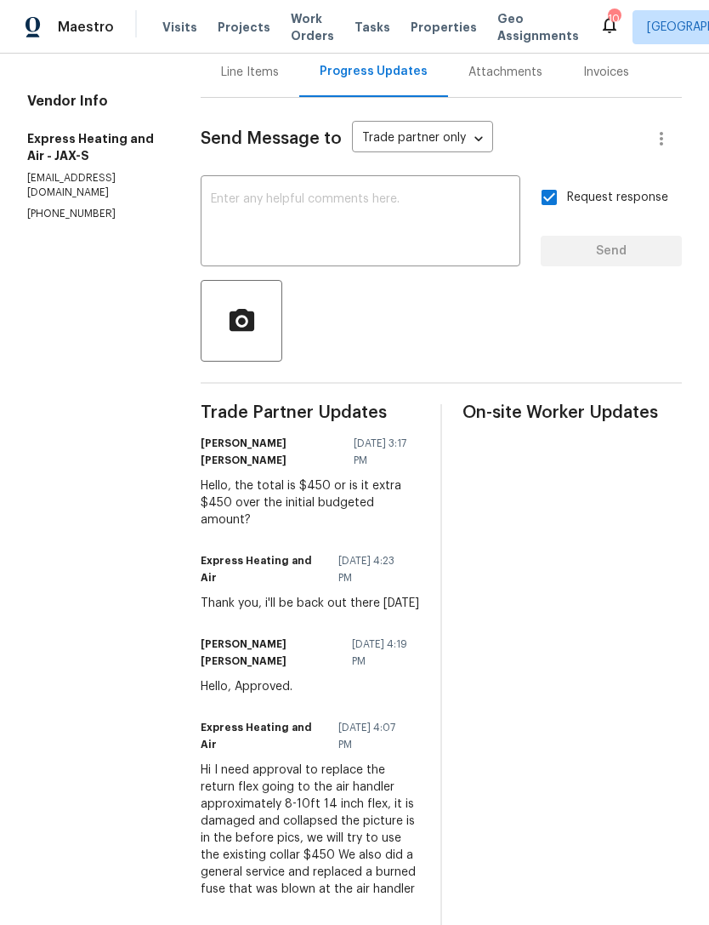
click at [520, 765] on div "On-site Worker Updates" at bounding box center [572, 845] width 219 height 883
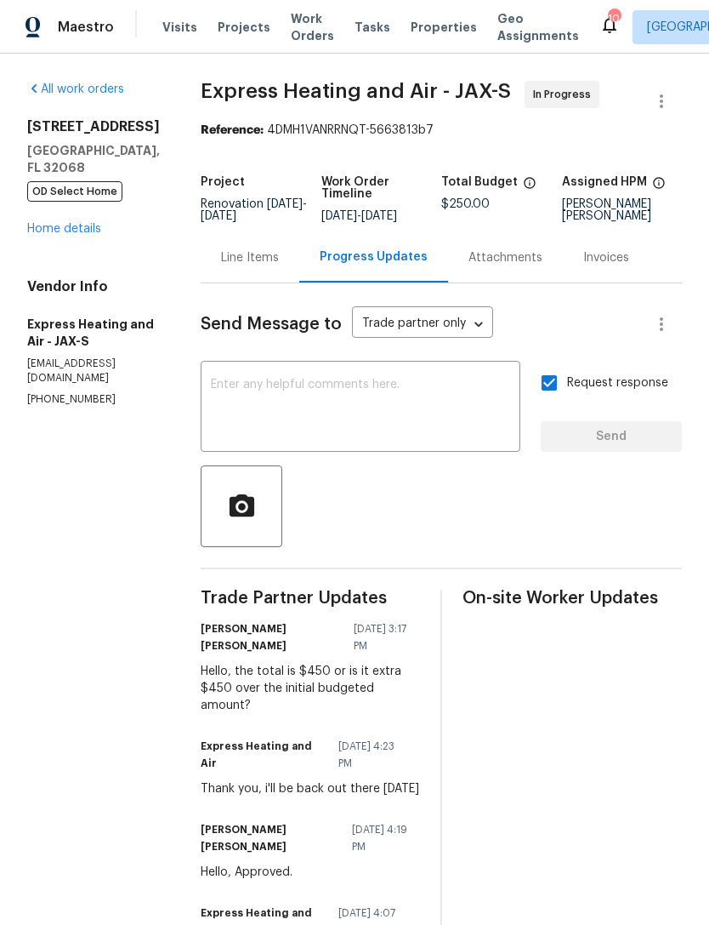
scroll to position [0, 0]
click at [88, 230] on link "Home details" at bounding box center [64, 229] width 74 height 12
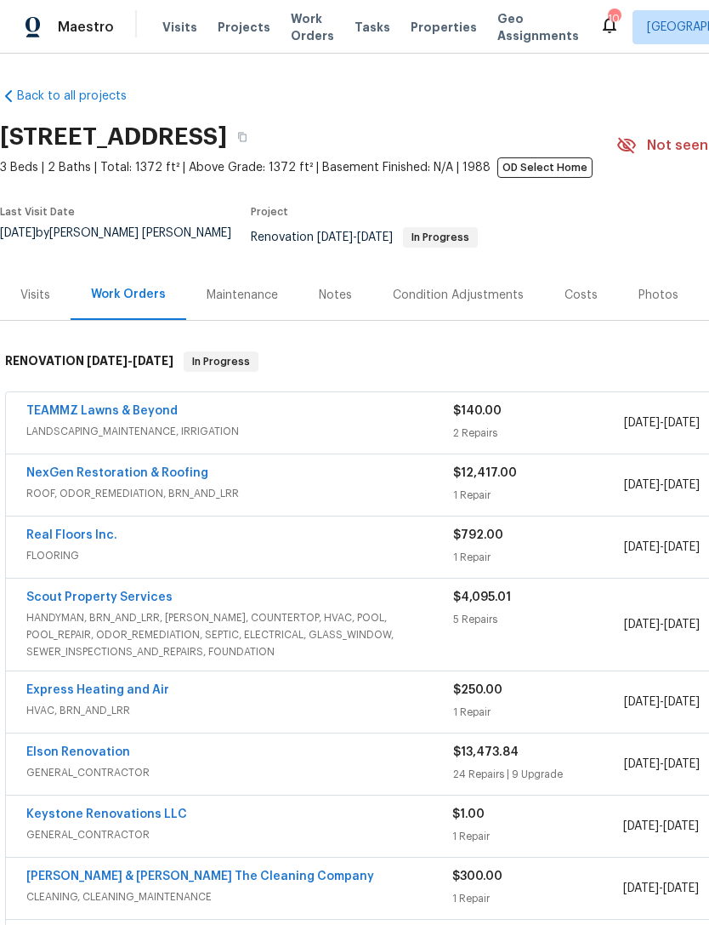
click at [218, 479] on div "NexGen Restoration & Roofing" at bounding box center [239, 474] width 427 height 20
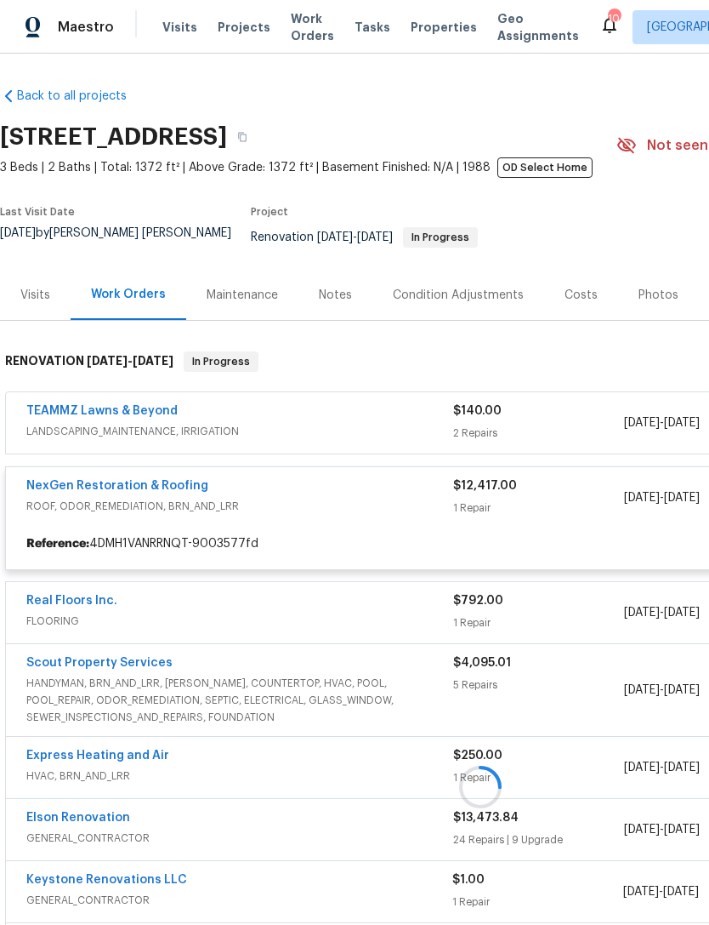
click at [187, 488] on div at bounding box center [480, 786] width 961 height 904
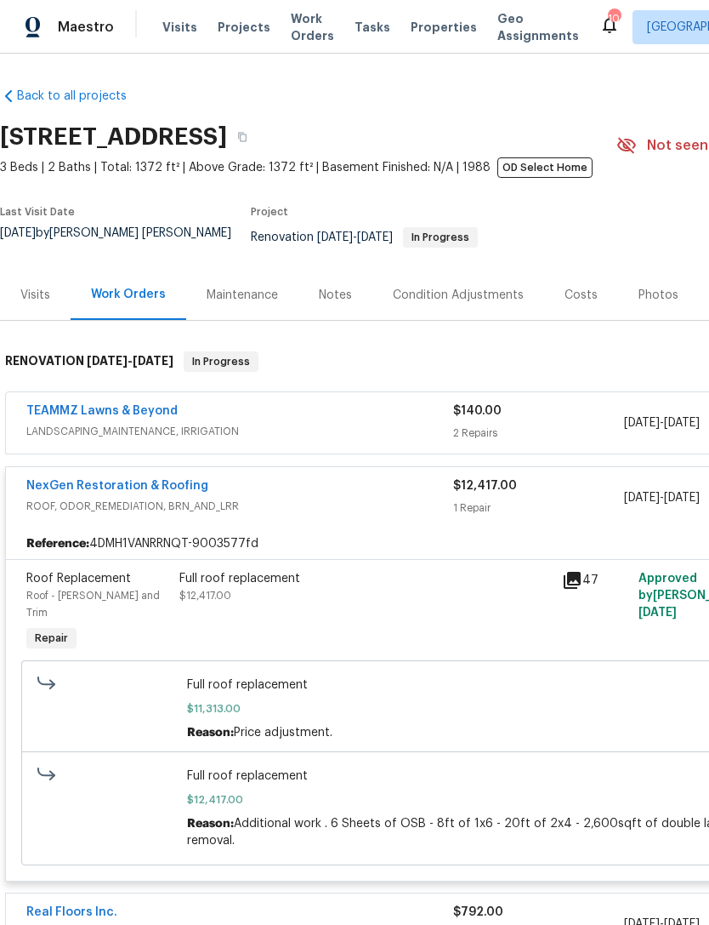
click at [153, 492] on link "NexGen Restoration & Roofing" at bounding box center [117, 486] width 182 height 12
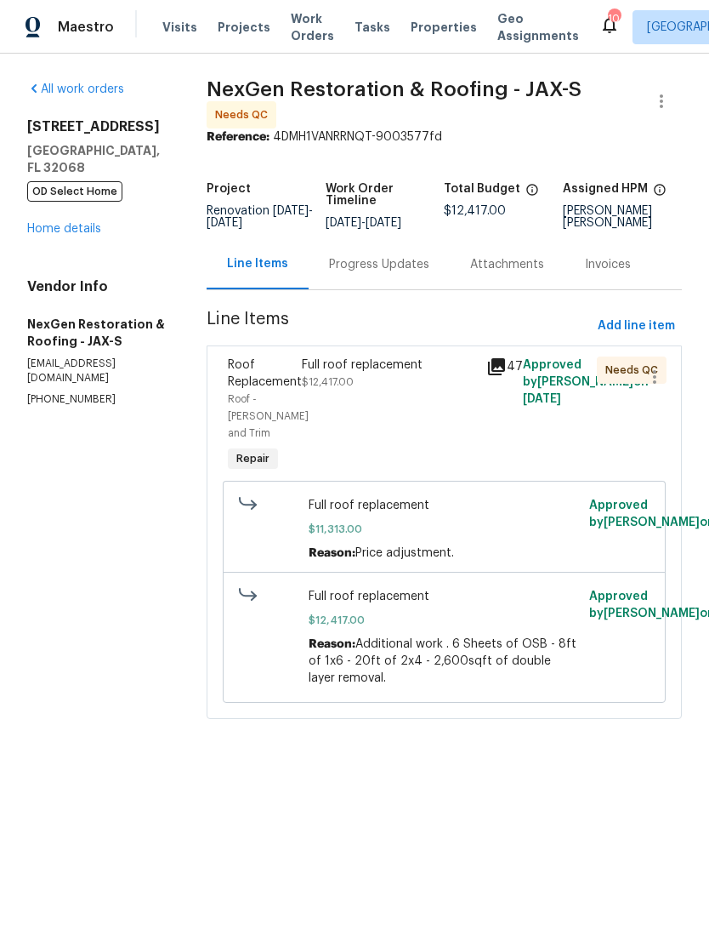
click at [393, 273] on div "Progress Updates" at bounding box center [379, 264] width 100 height 17
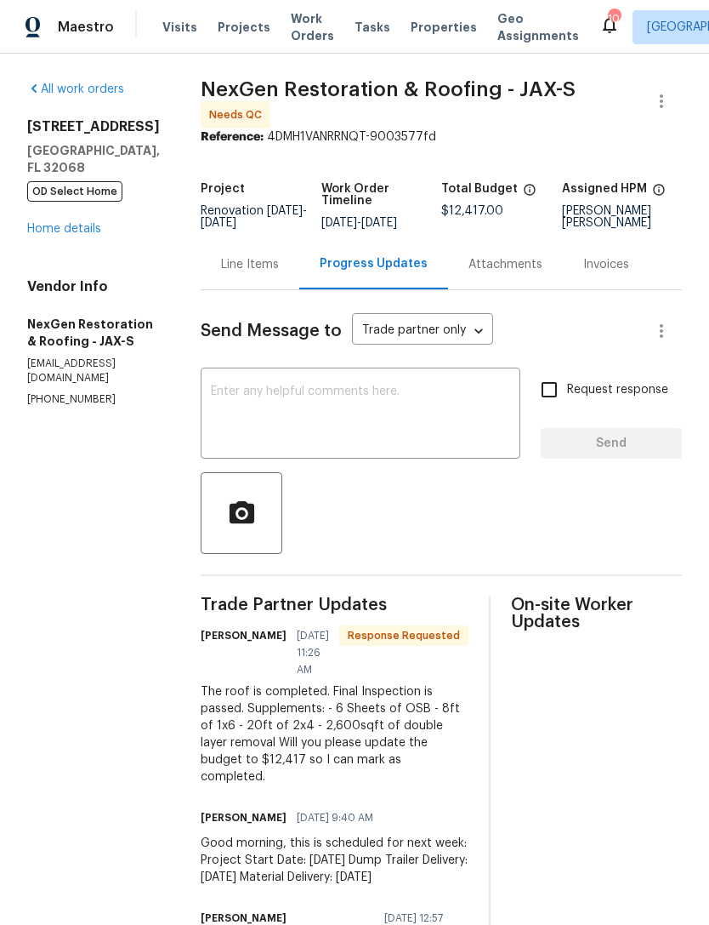
click at [244, 273] on div "Line Items" at bounding box center [250, 264] width 58 height 17
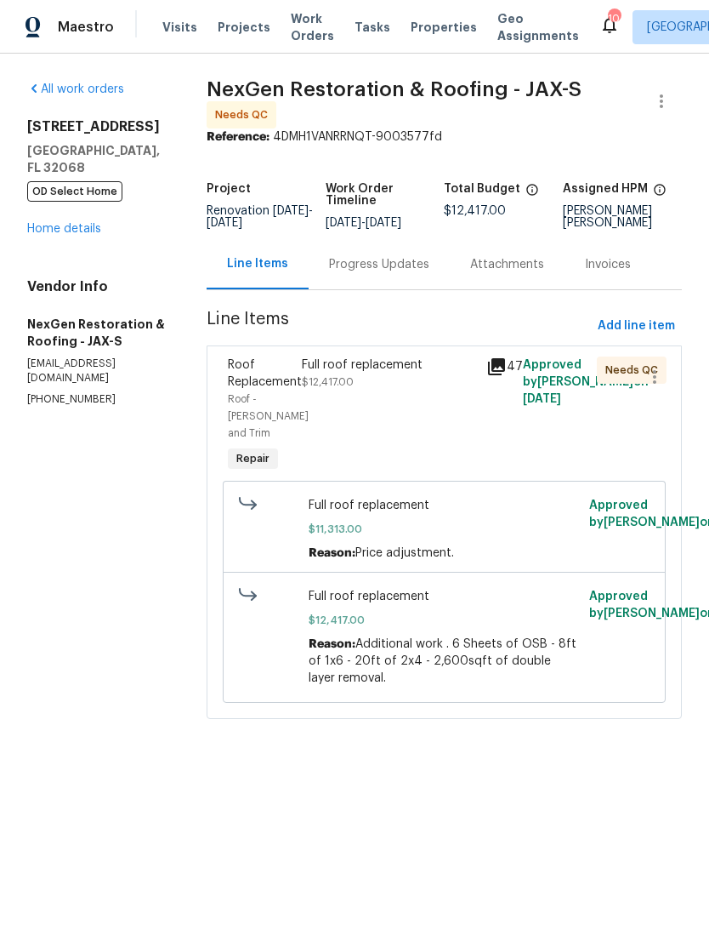
click at [72, 234] on link "Home details" at bounding box center [64, 229] width 74 height 12
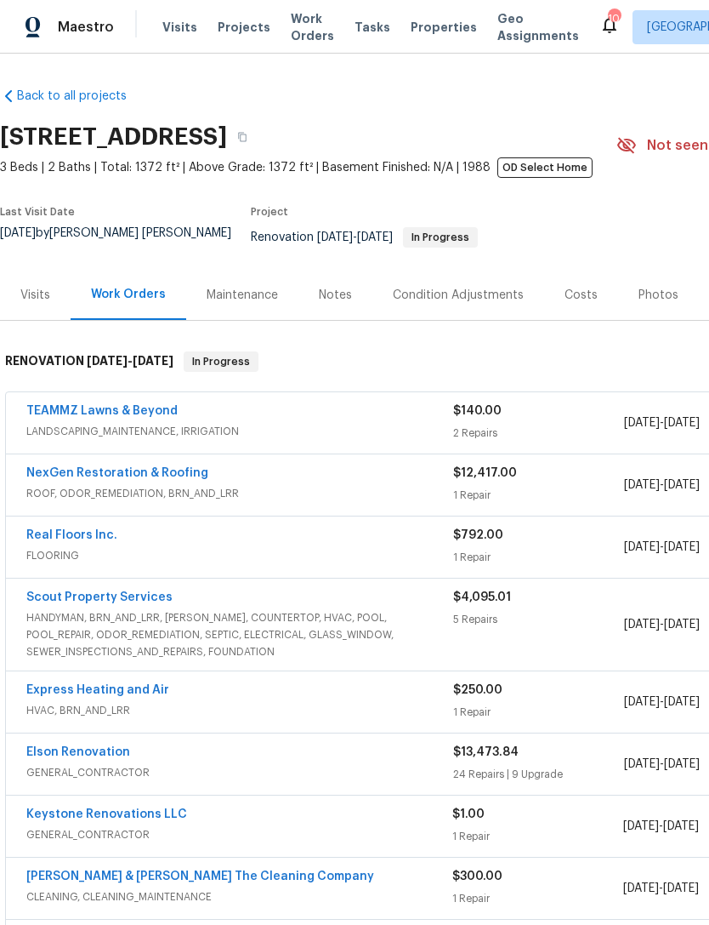
click at [121, 603] on link "Scout Property Services" at bounding box center [99, 597] width 146 height 12
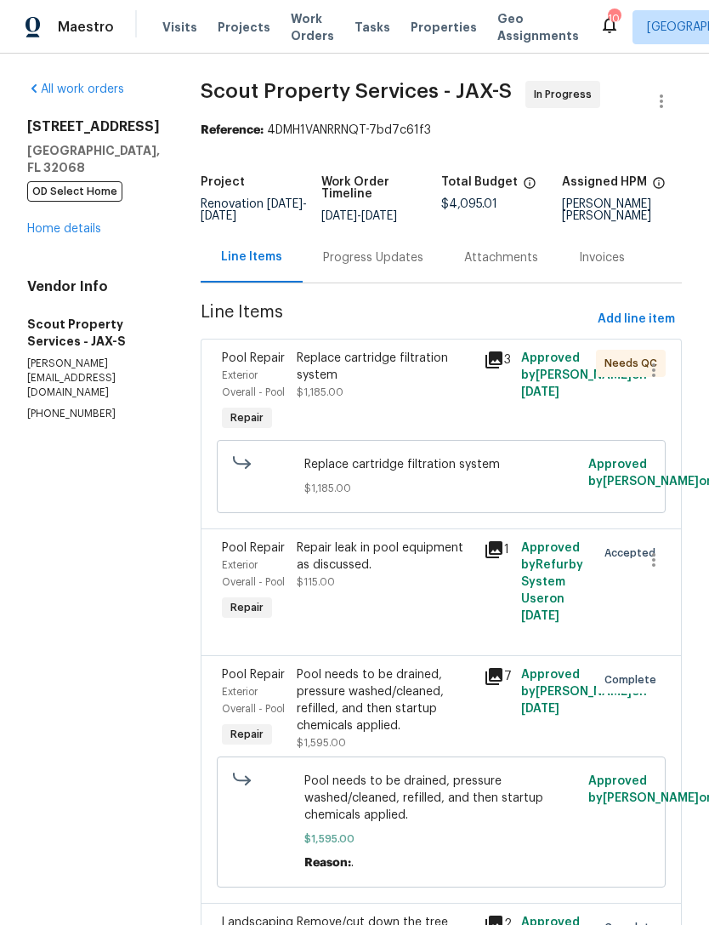
click at [309, 282] on div "Progress Updates" at bounding box center [373, 257] width 141 height 50
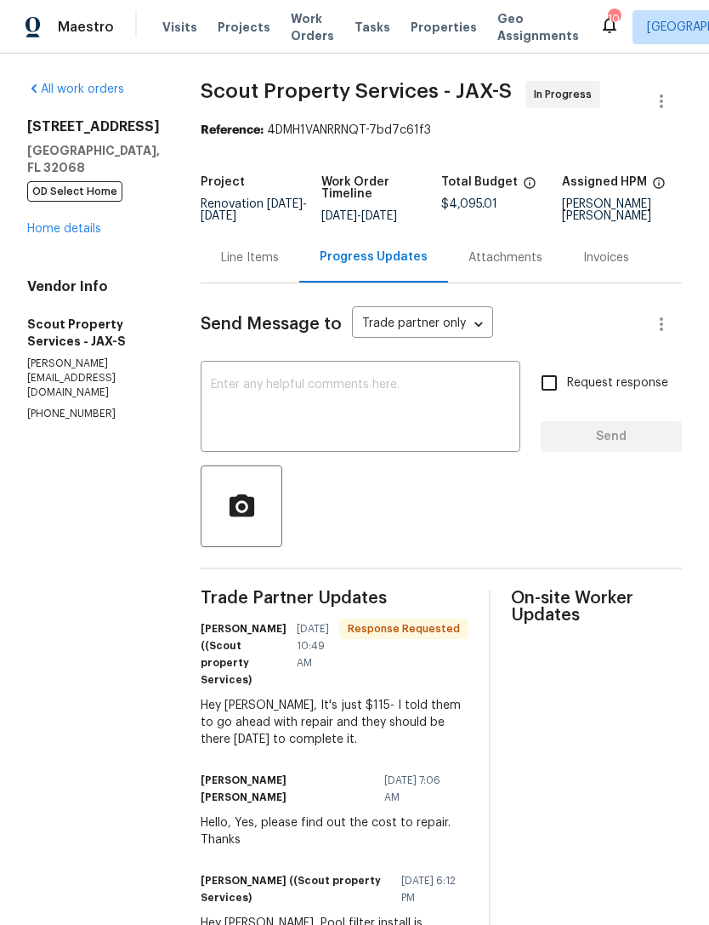
click at [43, 235] on link "Home details" at bounding box center [64, 229] width 74 height 12
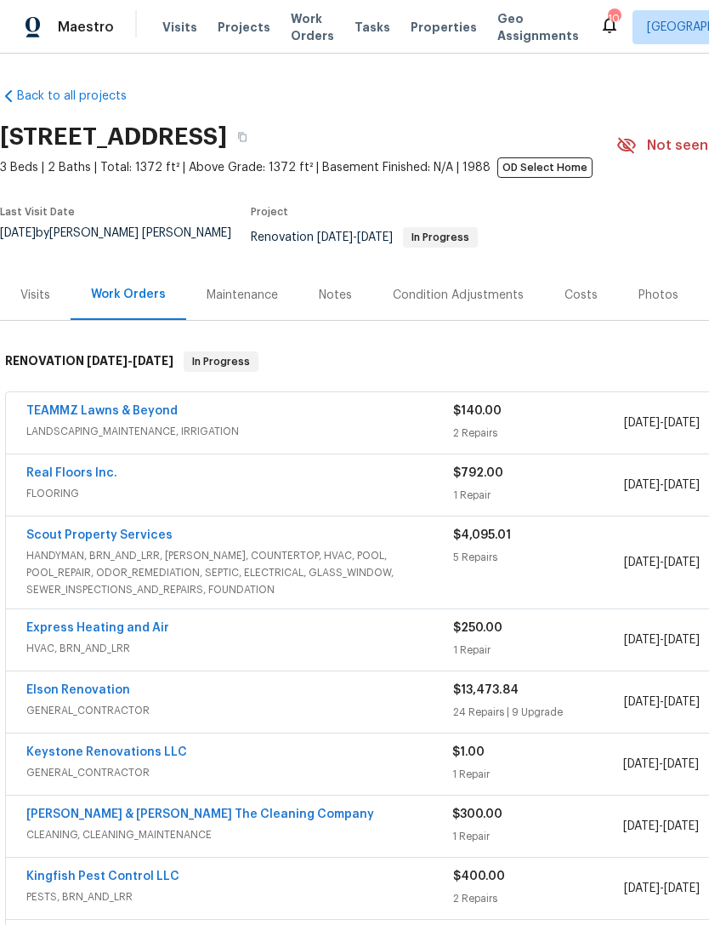
click at [197, 631] on div "Express Heating and Air" at bounding box center [239, 629] width 427 height 20
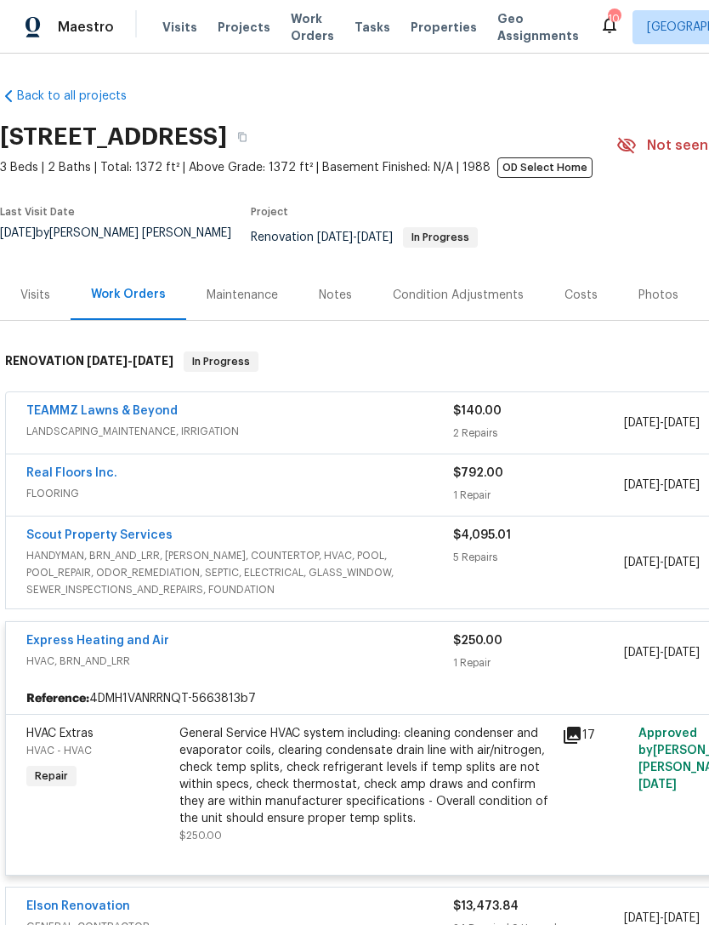
click at [144, 644] on link "Express Heating and Air" at bounding box center [97, 641] width 143 height 12
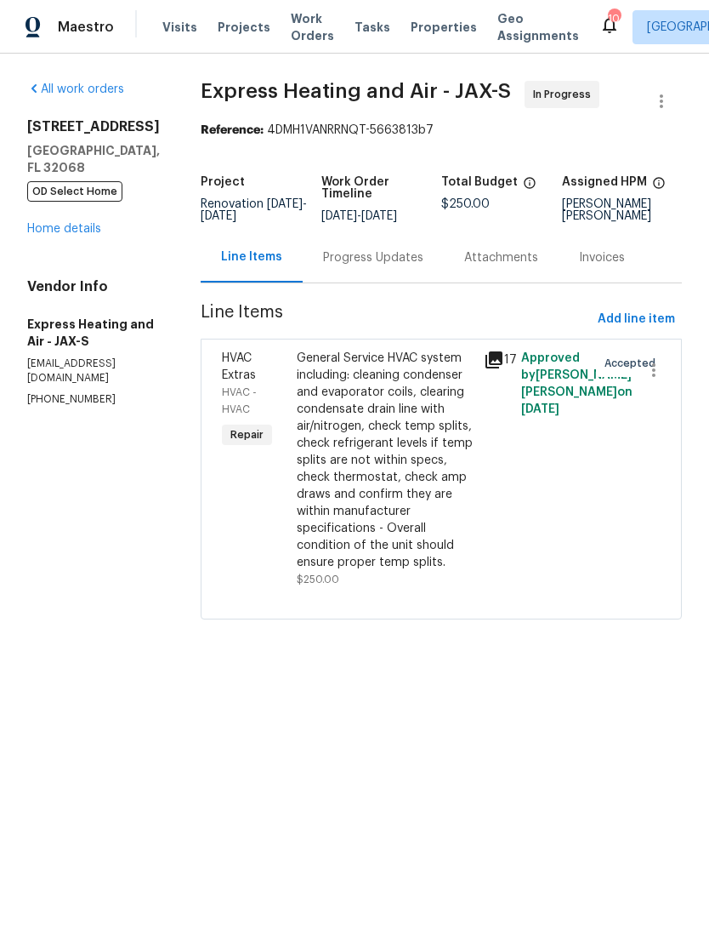
click at [370, 266] on div "Progress Updates" at bounding box center [373, 257] width 100 height 17
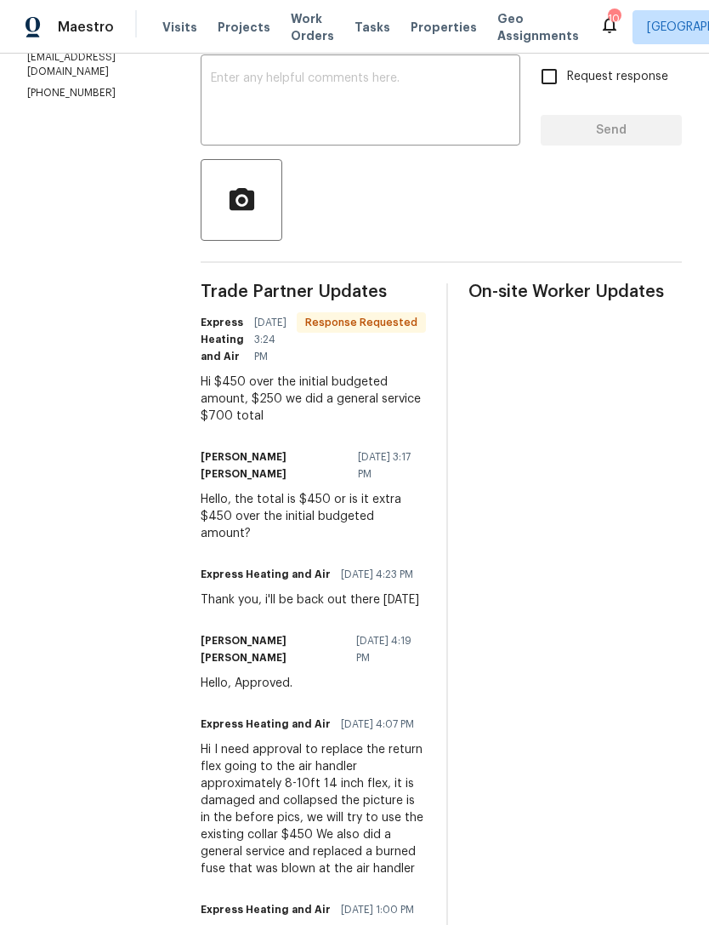
scroll to position [312, 0]
